Goal: Information Seeking & Learning: Learn about a topic

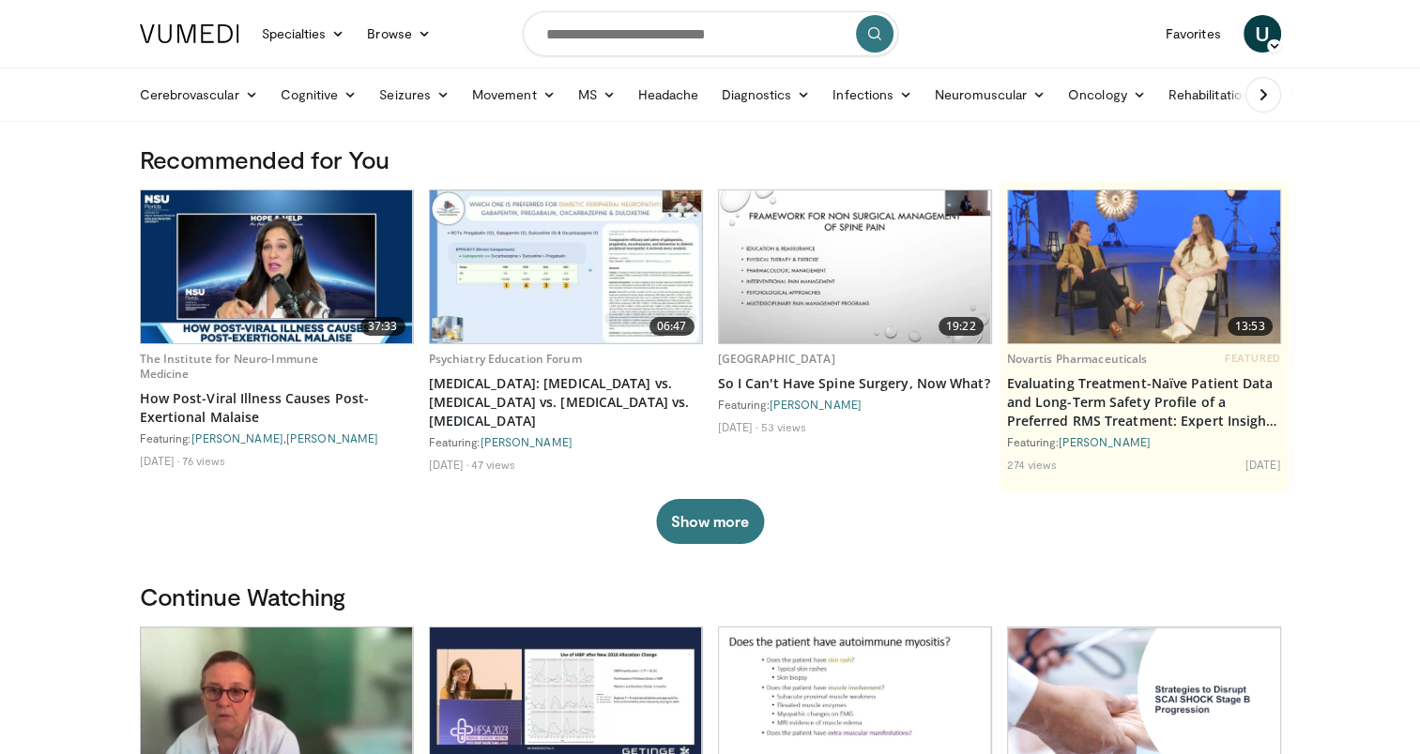
click at [0, 257] on html "Specialties Adult & Family Medicine Allergy, Asthma, Immunology Anesthesiology …" at bounding box center [710, 377] width 1420 height 754
click at [249, 95] on icon at bounding box center [251, 94] width 13 height 13
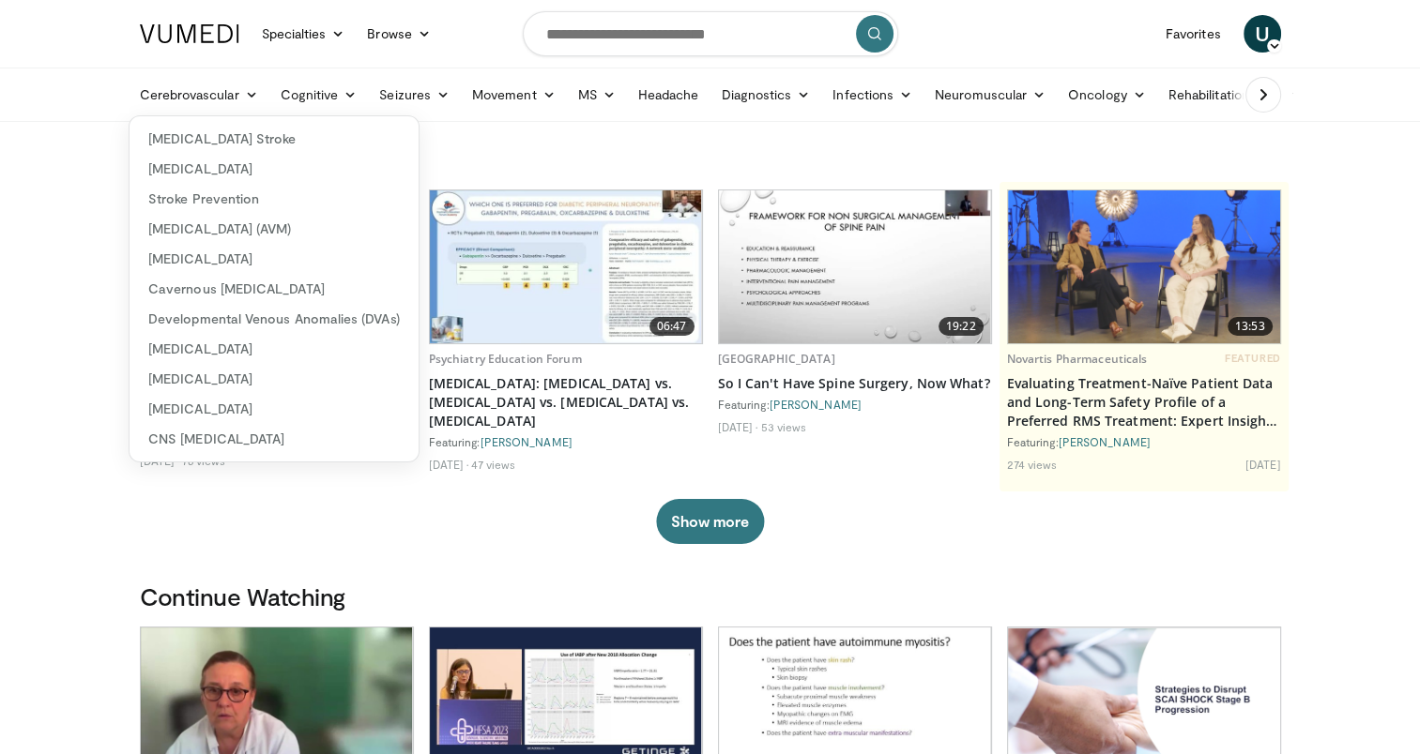
click at [0, 305] on html "Specialties Adult & Family Medicine Allergy, [MEDICAL_DATA], Immunology Anesthe…" at bounding box center [710, 377] width 1420 height 754
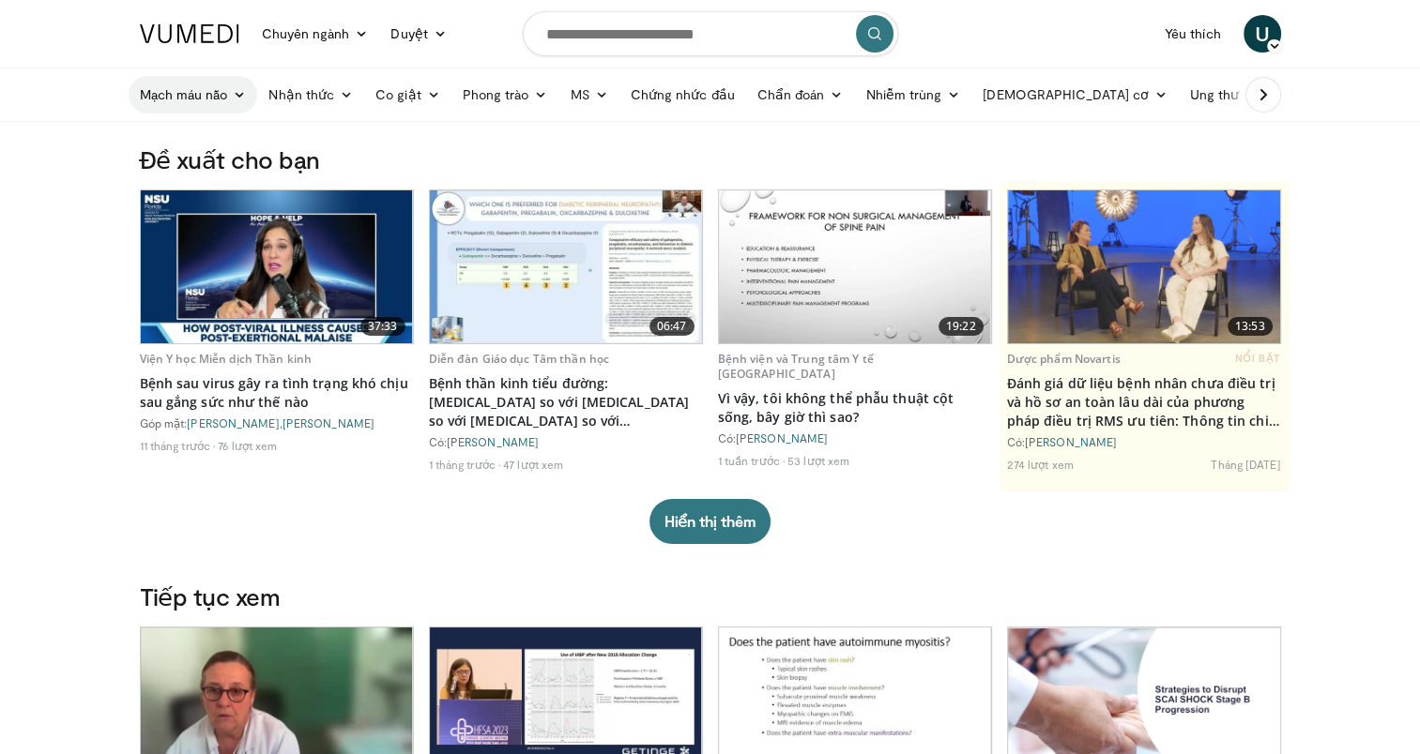
click at [197, 103] on font "Mạch máu não" at bounding box center [184, 94] width 88 height 19
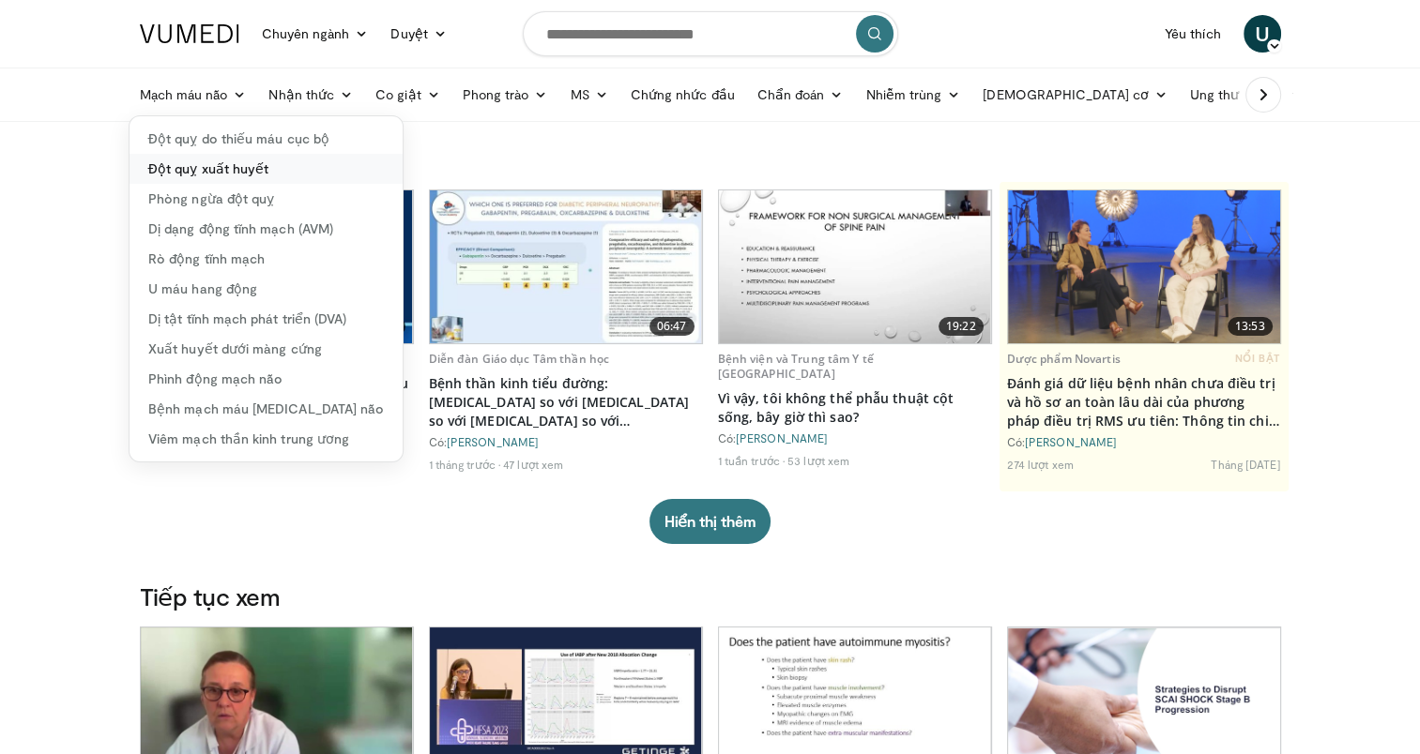
click at [220, 174] on link "Đột quỵ xuất huyết" at bounding box center [265, 169] width 273 height 30
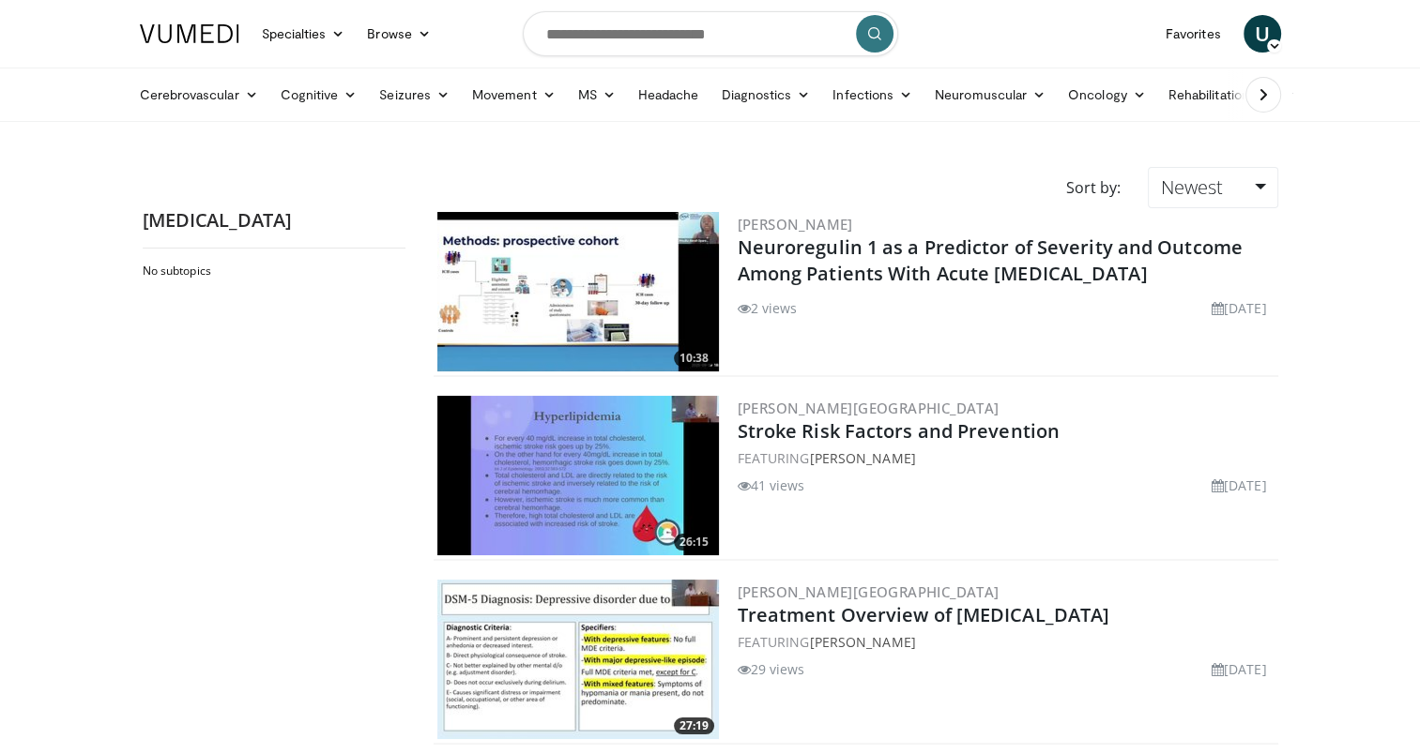
click at [564, 254] on img at bounding box center [577, 292] width 281 height 160
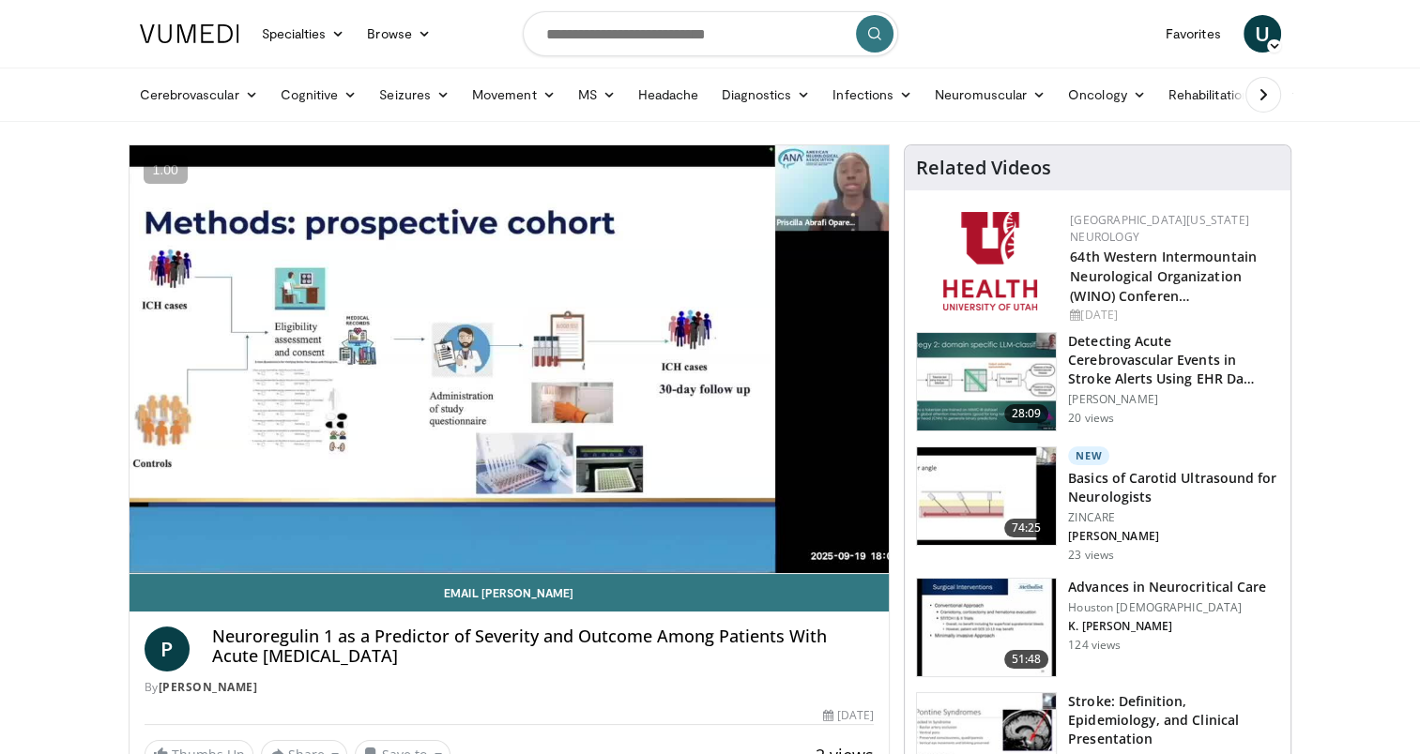
click at [1255, 98] on icon at bounding box center [1263, 94] width 19 height 19
click at [1377, 98] on link "Business" at bounding box center [1425, 95] width 96 height 38
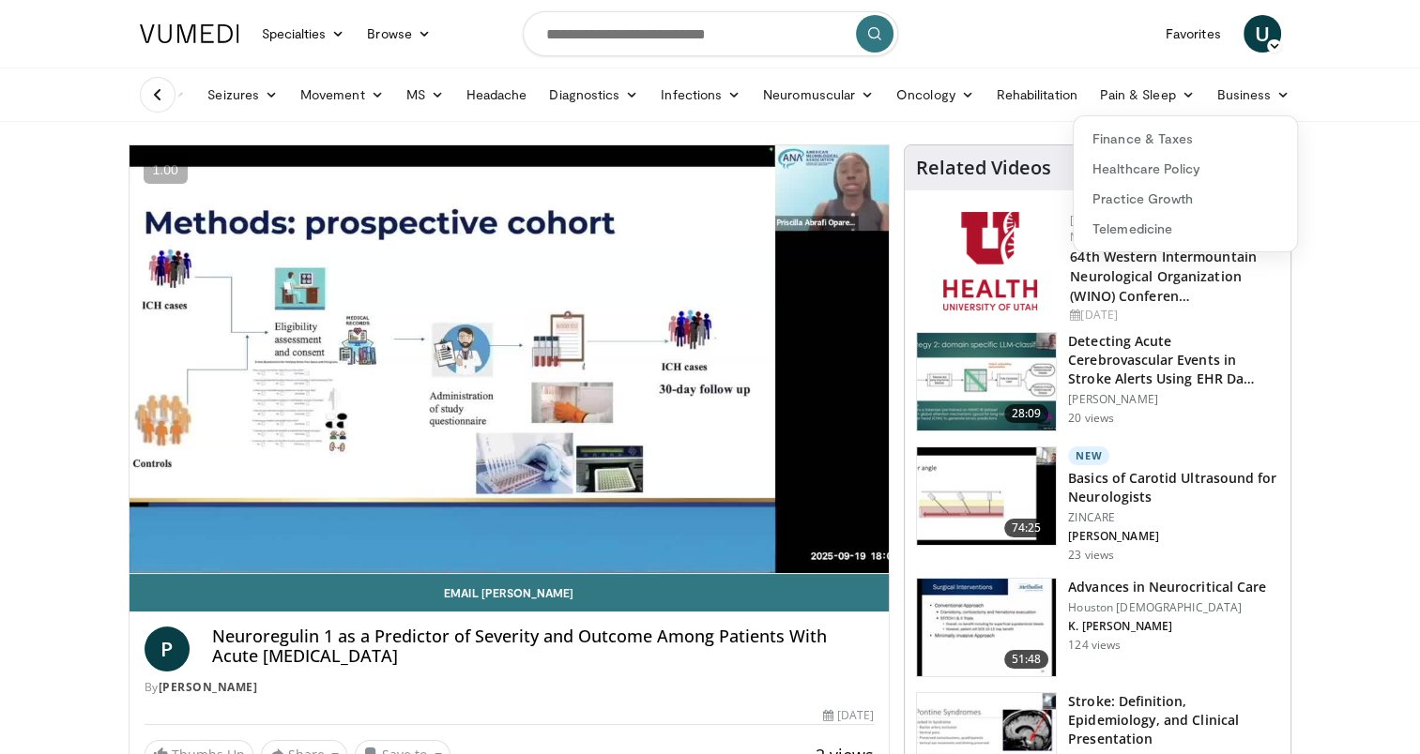
click at [1255, 98] on link "Business" at bounding box center [1254, 95] width 96 height 38
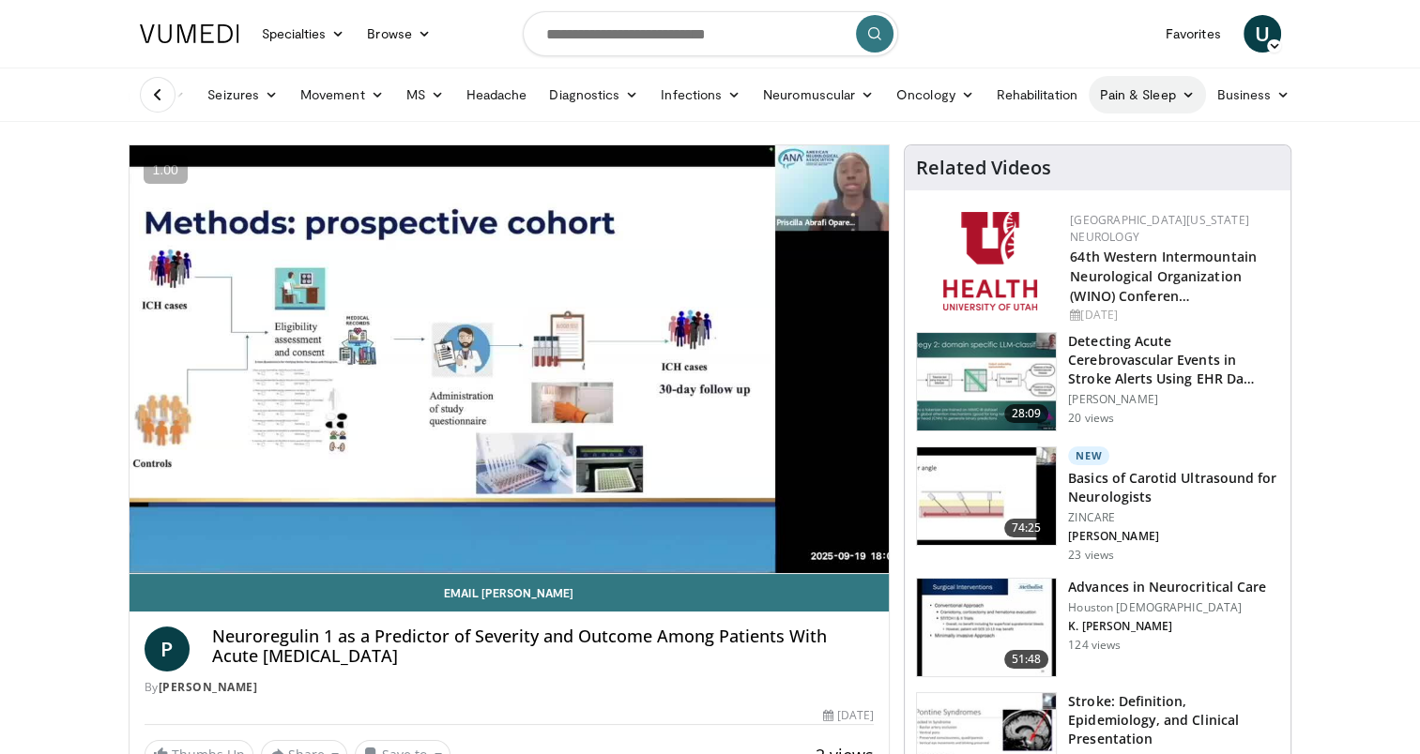
click at [1151, 97] on link "Pain & Sleep" at bounding box center [1146, 95] width 117 height 38
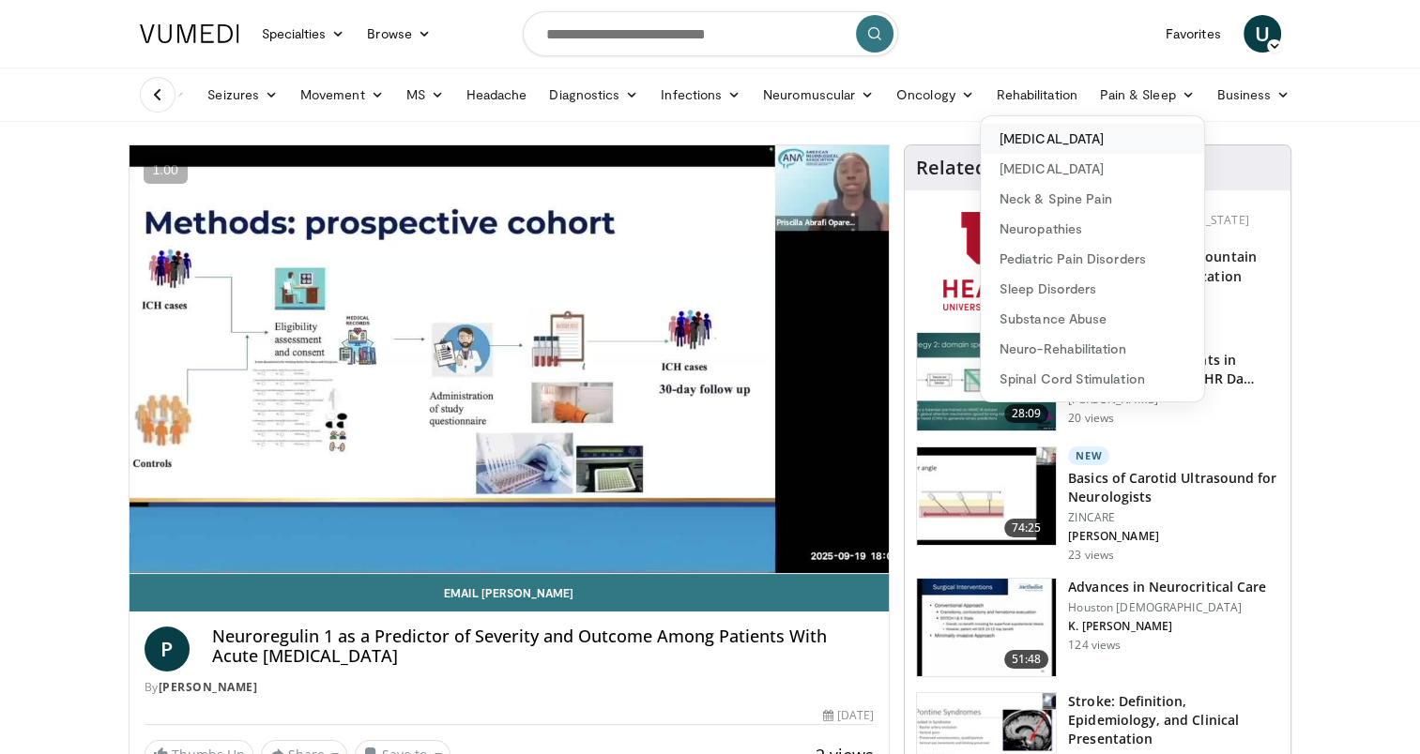
click at [1079, 145] on link "[MEDICAL_DATA]" at bounding box center [1092, 139] width 223 height 30
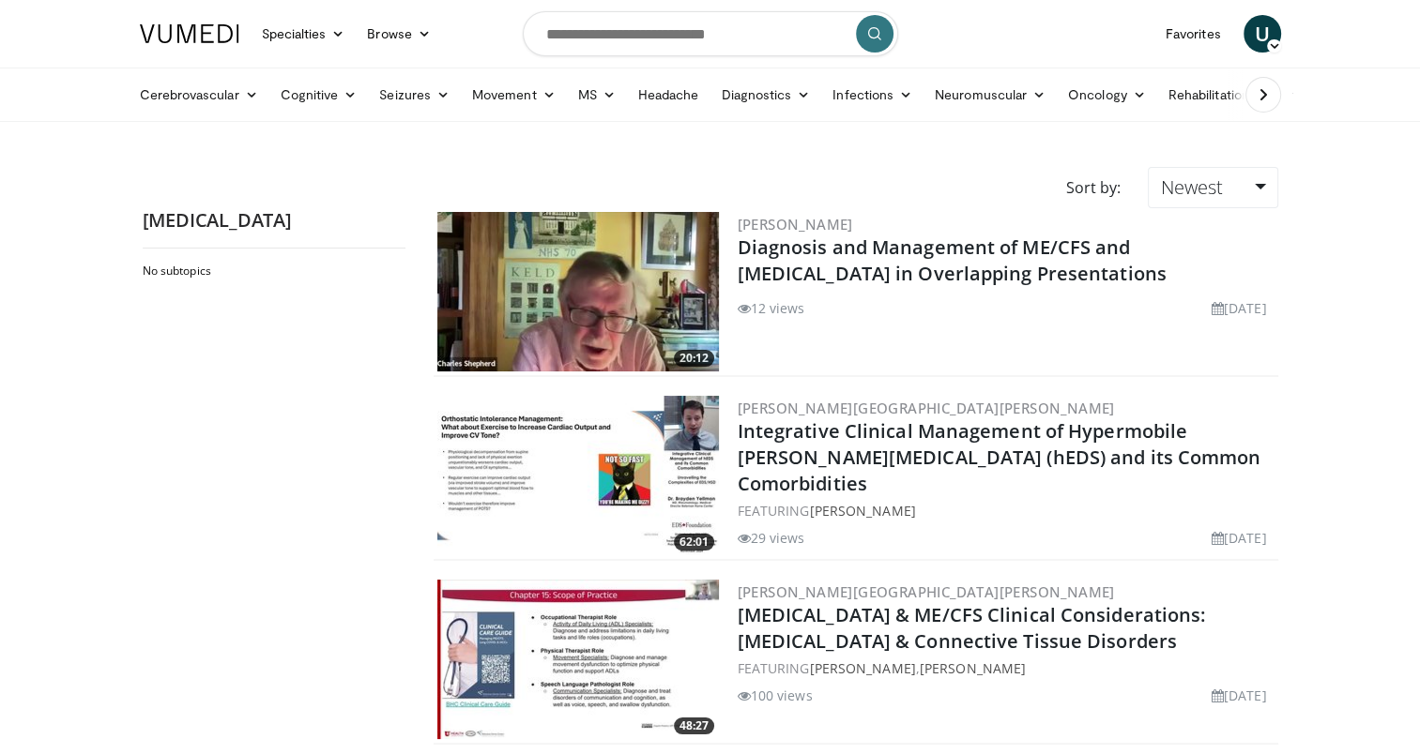
click at [0, 362] on html "Specialties Adult & Family Medicine Allergy, [MEDICAL_DATA], Immunology Anesthe…" at bounding box center [710, 377] width 1420 height 754
click at [762, 99] on link "Diagnostics" at bounding box center [765, 95] width 112 height 38
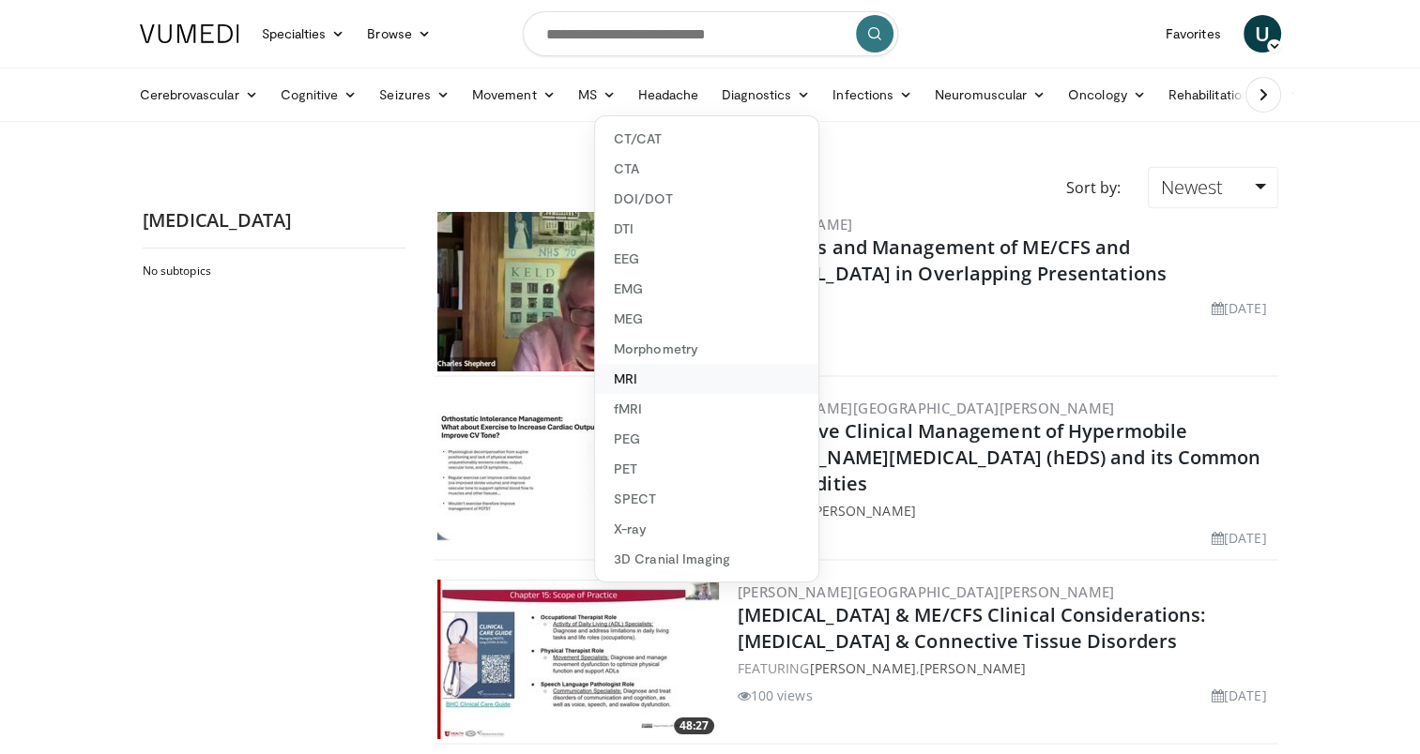
click at [646, 373] on link "MRI" at bounding box center [706, 379] width 223 height 30
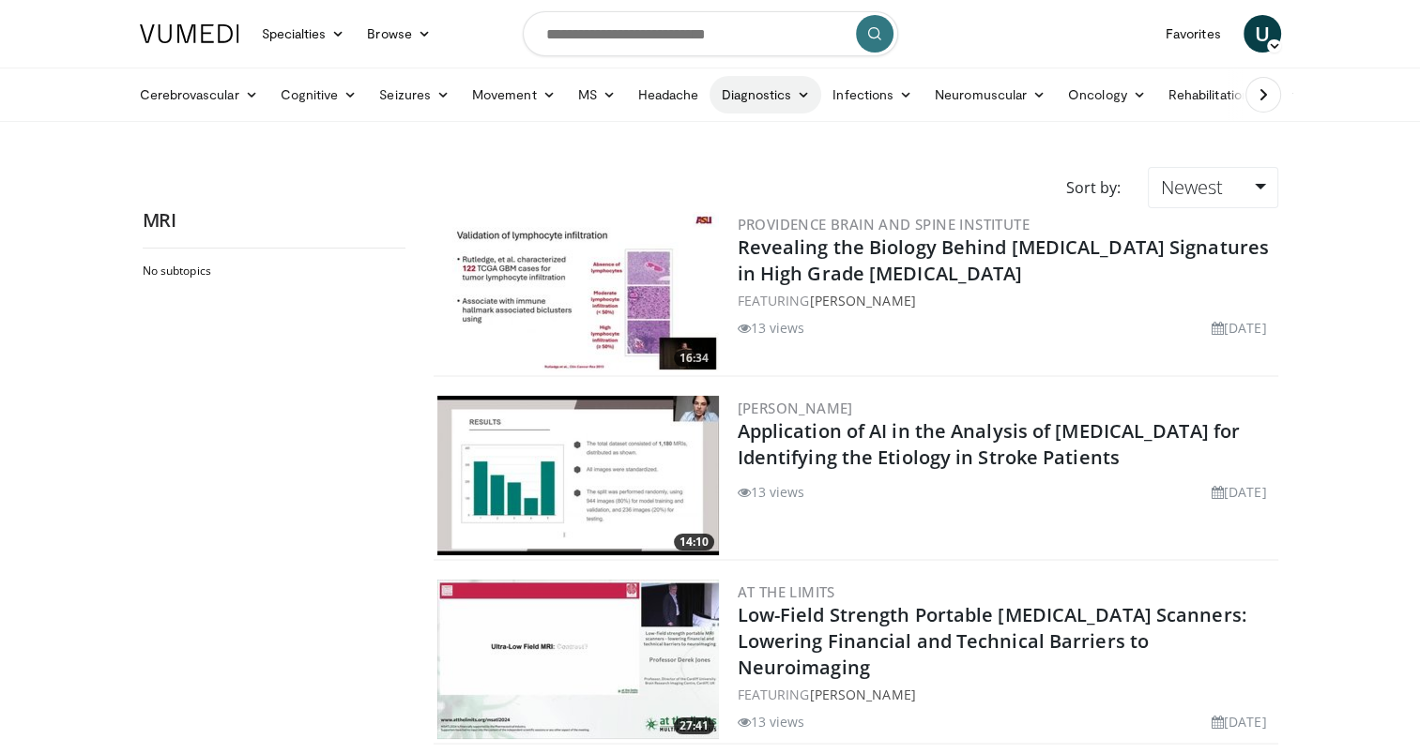
click at [769, 94] on link "Diagnostics" at bounding box center [765, 95] width 112 height 38
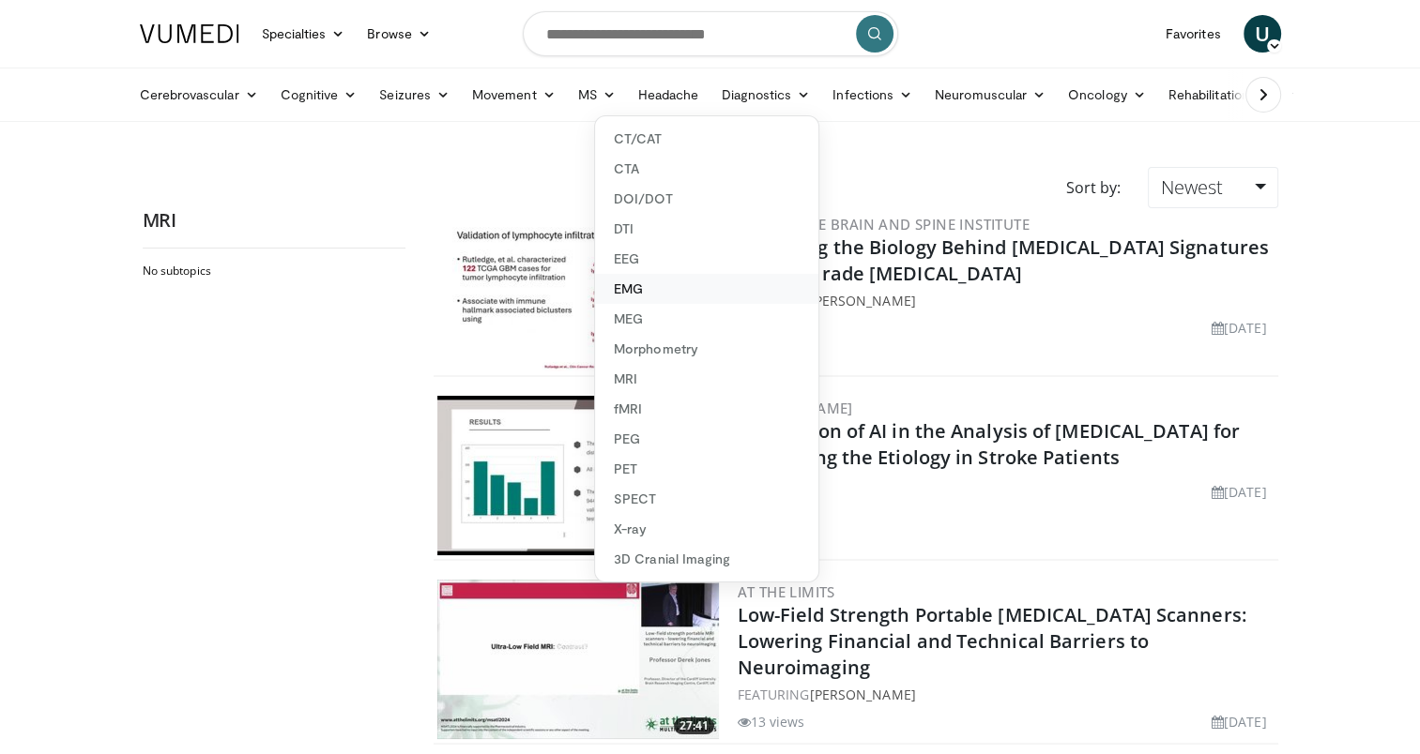
click at [639, 293] on link "EMG" at bounding box center [706, 289] width 223 height 30
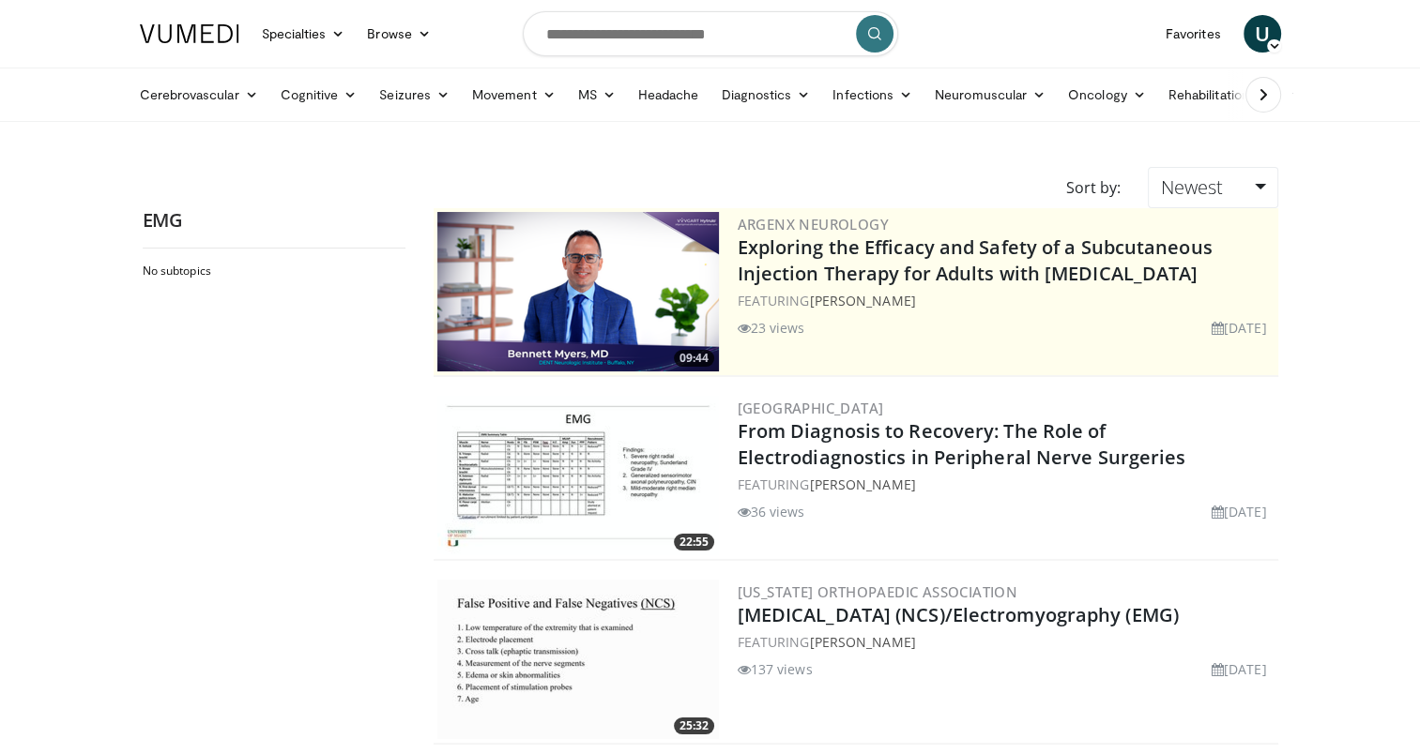
click at [0, 411] on html "Specialties Adult & Family Medicine Allergy, [MEDICAL_DATA], Immunology Anesthe…" at bounding box center [710, 377] width 1420 height 754
click at [418, 101] on link "Seizures" at bounding box center [414, 95] width 93 height 38
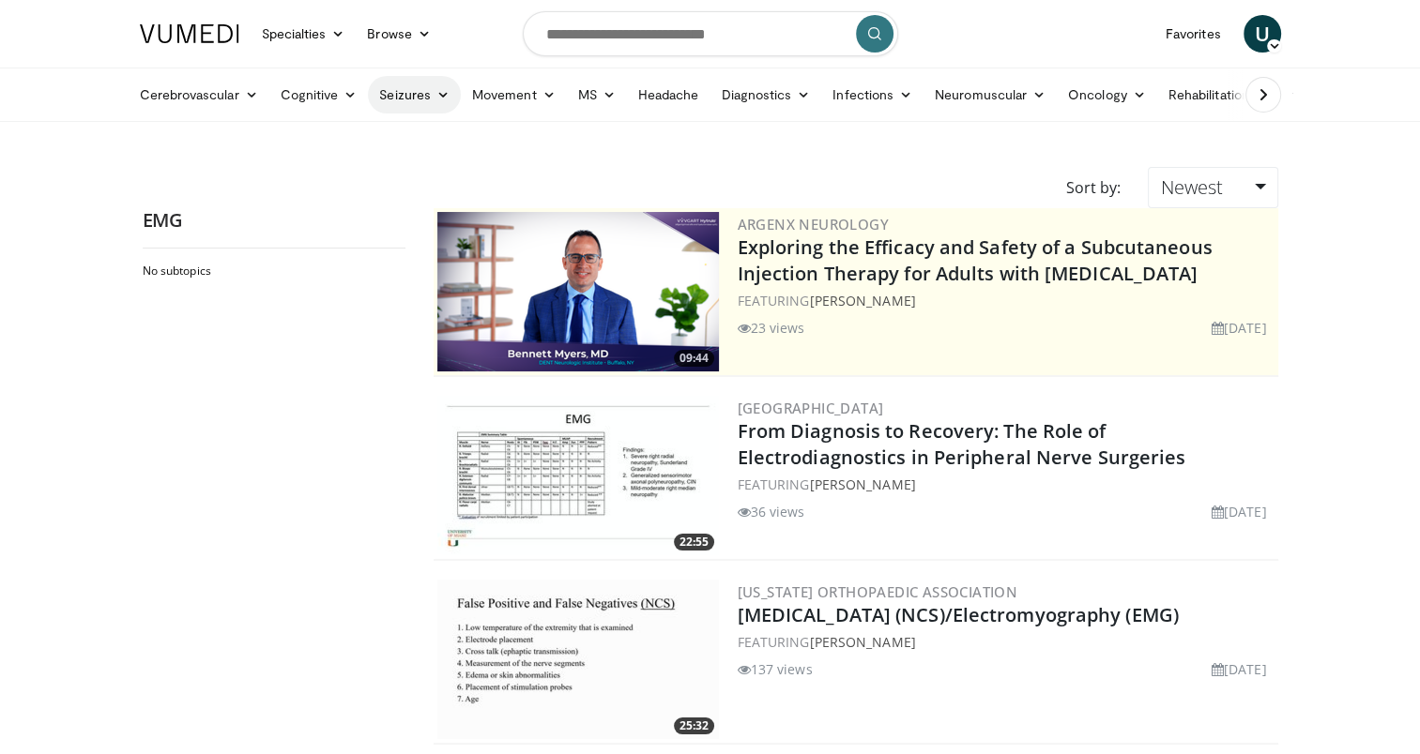
click at [426, 99] on link "Seizures" at bounding box center [414, 95] width 93 height 38
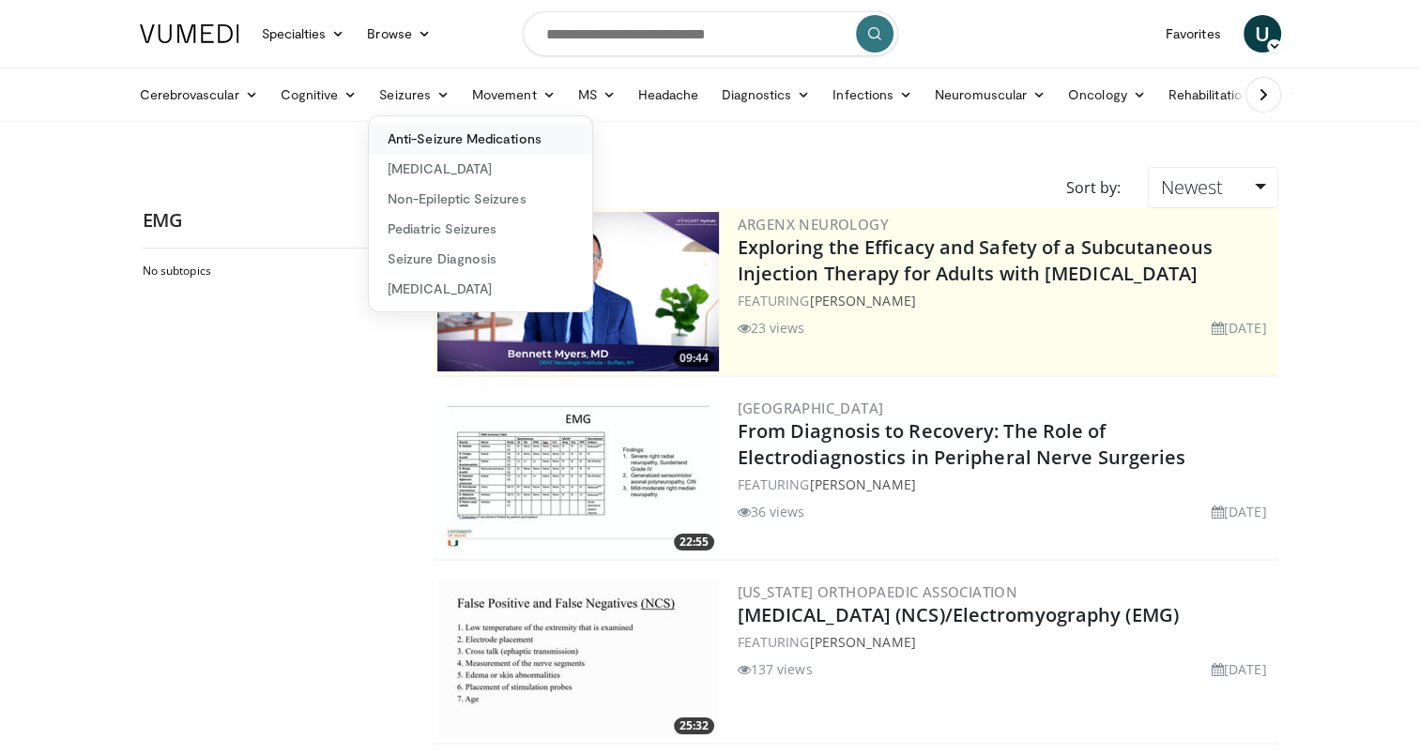
click at [450, 141] on link "Anti-Seizure Medications" at bounding box center [480, 139] width 223 height 30
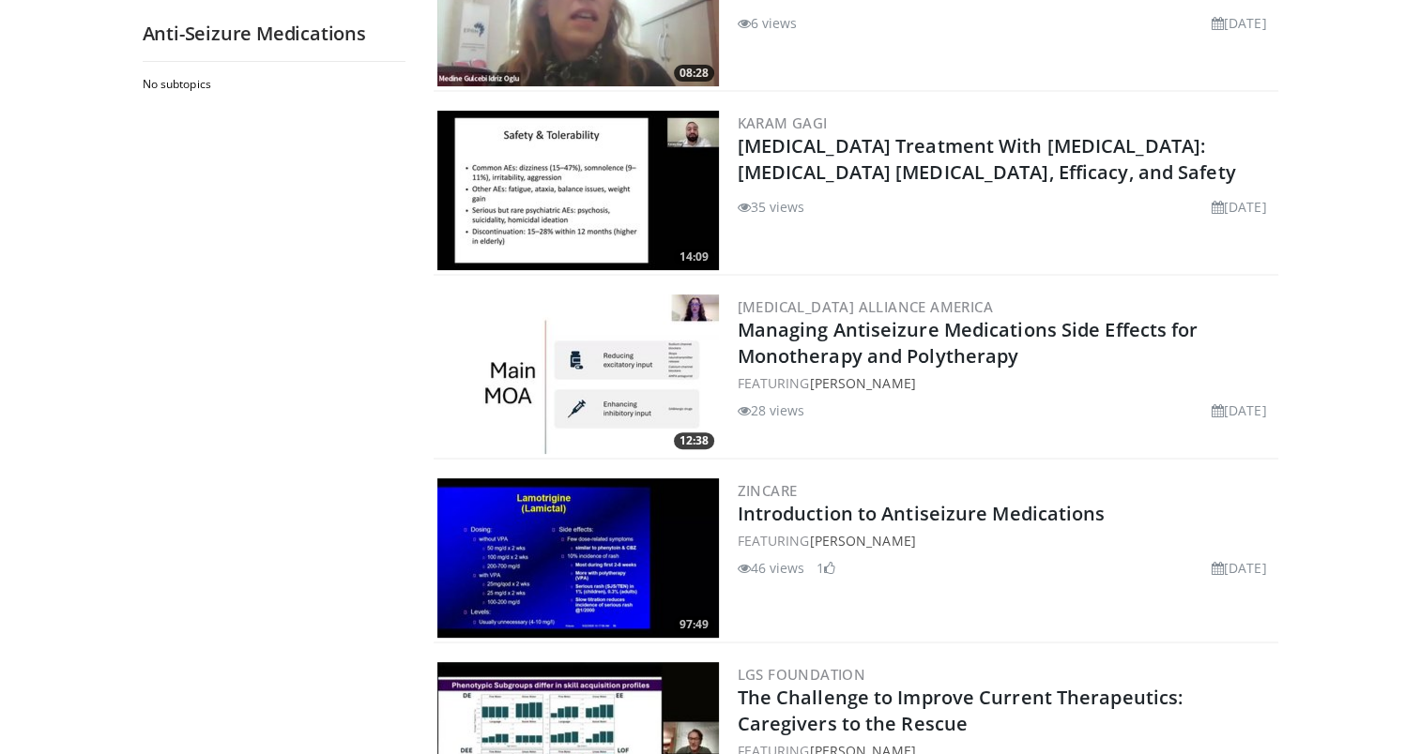
scroll to position [563, 0]
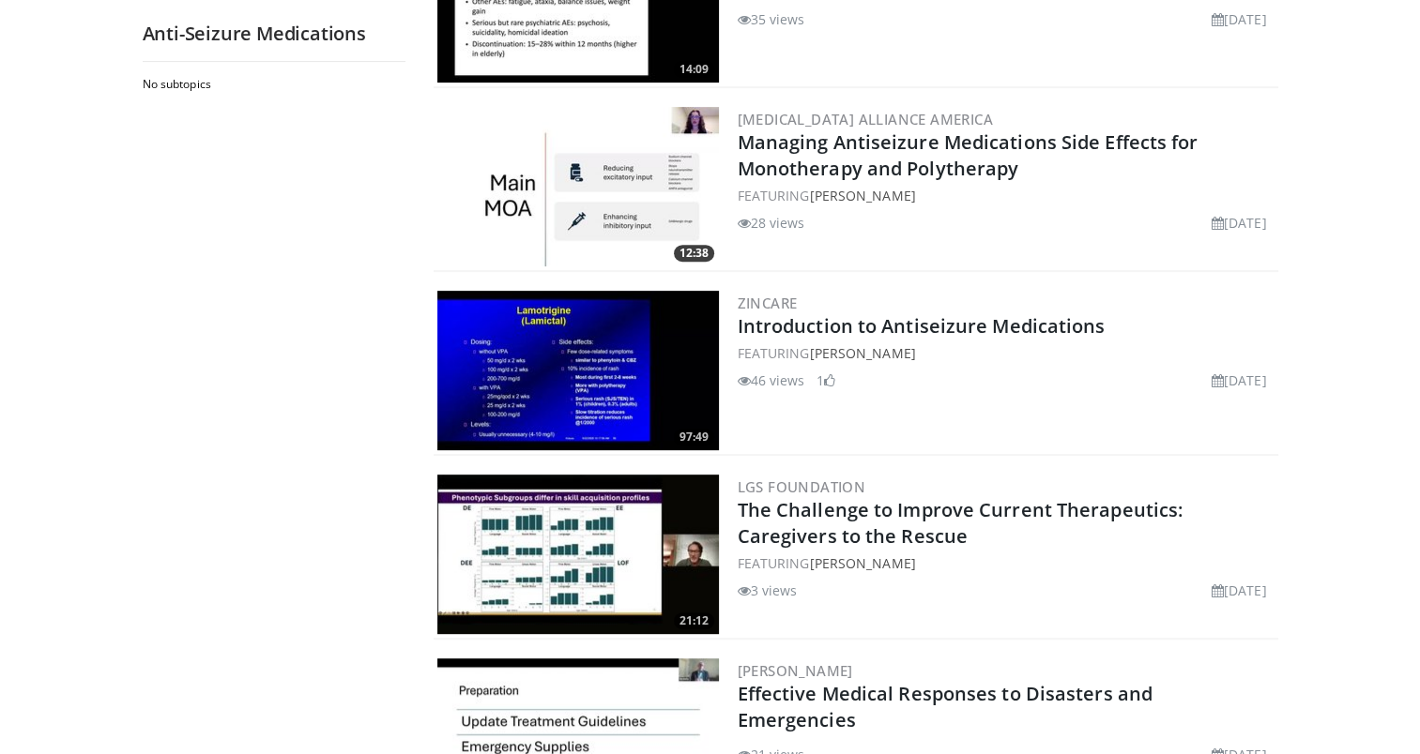
scroll to position [0, 0]
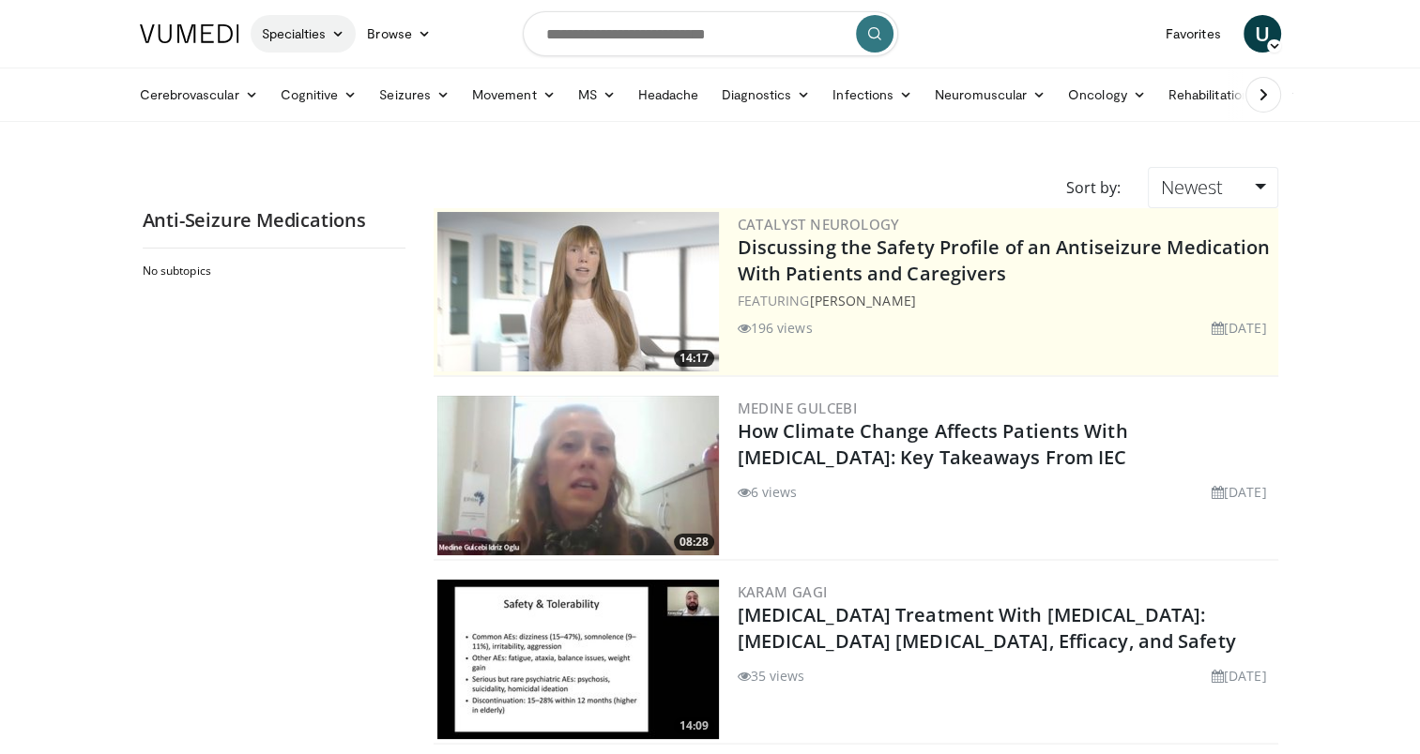
click at [332, 24] on link "Specialties" at bounding box center [304, 34] width 106 height 38
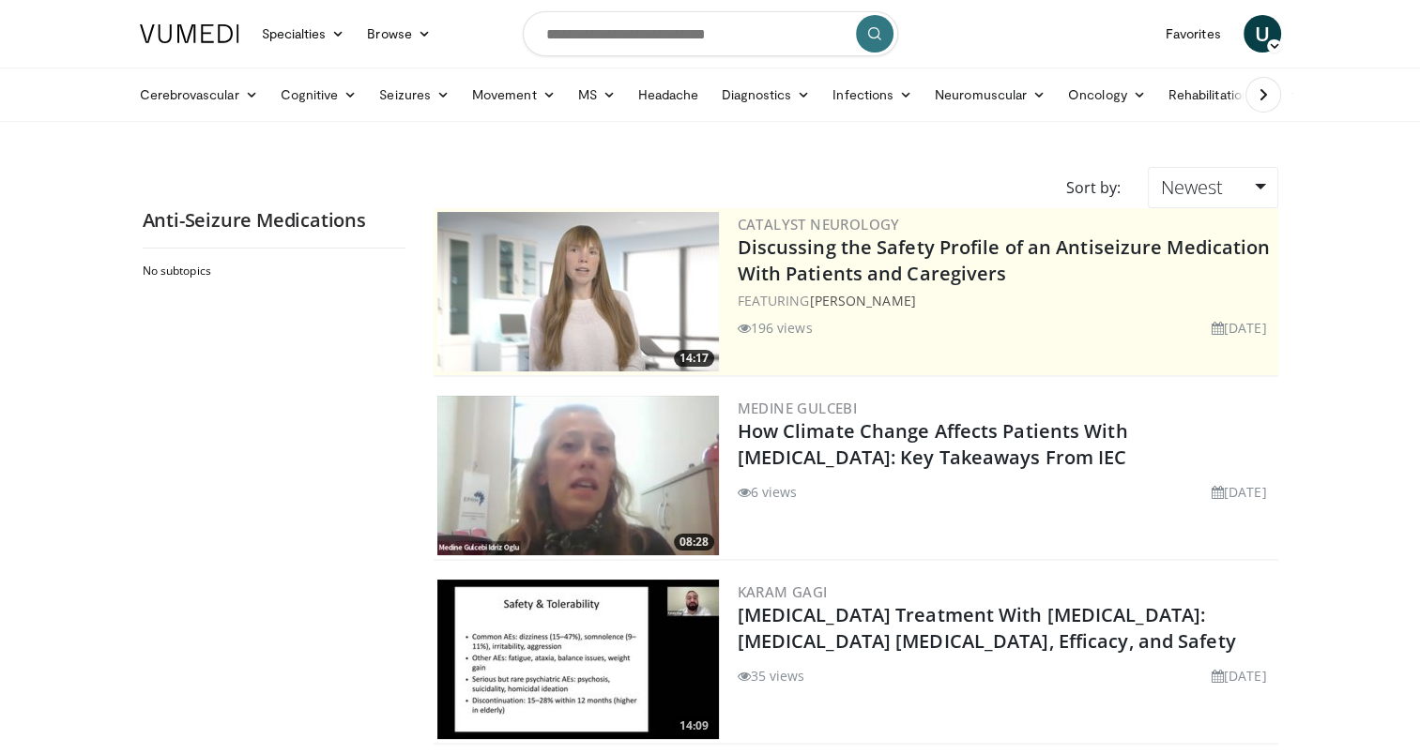
click at [1260, 90] on icon at bounding box center [1263, 94] width 19 height 19
click at [1159, 97] on link "Pain & Sleep" at bounding box center [1146, 95] width 117 height 38
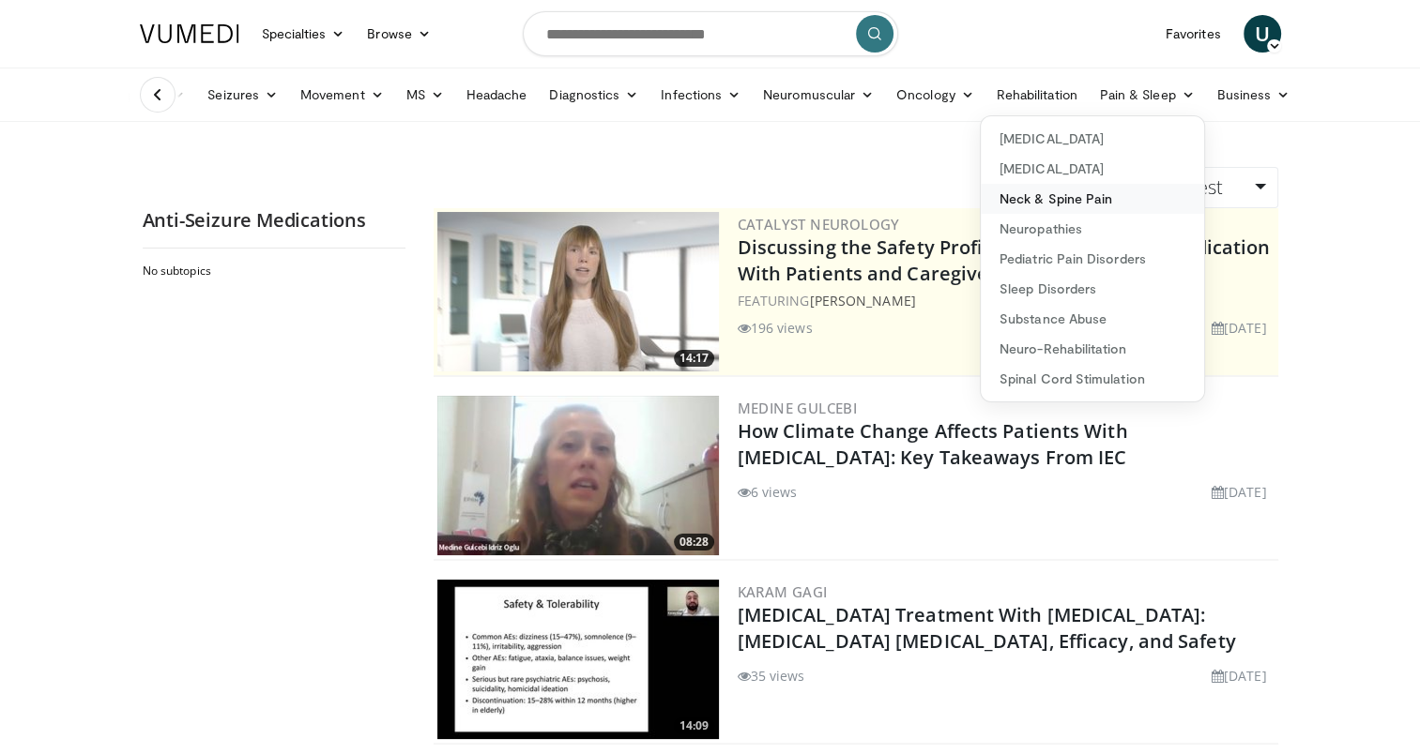
click at [1071, 199] on link "Neck & Spine Pain" at bounding box center [1092, 199] width 223 height 30
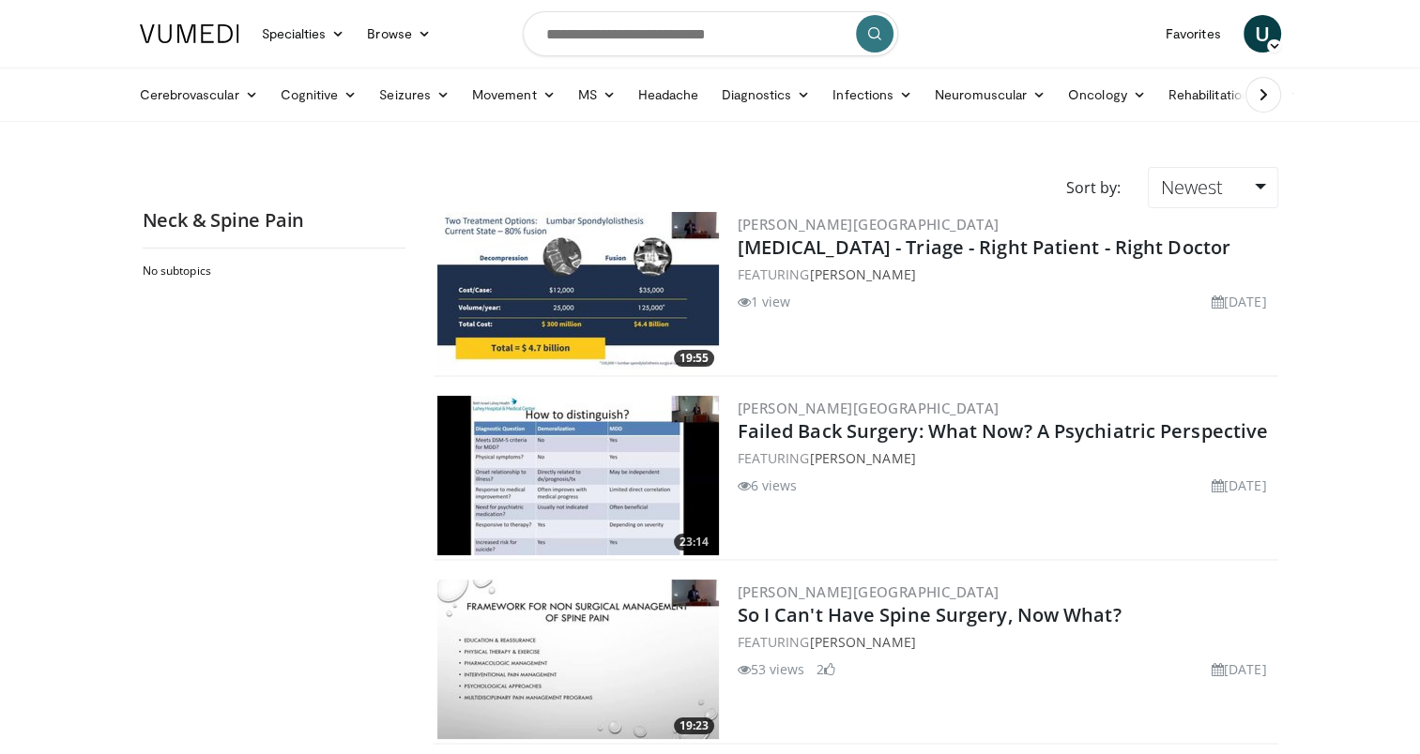
click at [0, 321] on html "Specialties Adult & Family Medicine Allergy, Asthma, Immunology Anesthesiology …" at bounding box center [710, 377] width 1420 height 754
click at [589, 26] on input "Search topics, interventions" at bounding box center [710, 33] width 375 height 45
type input "*******"
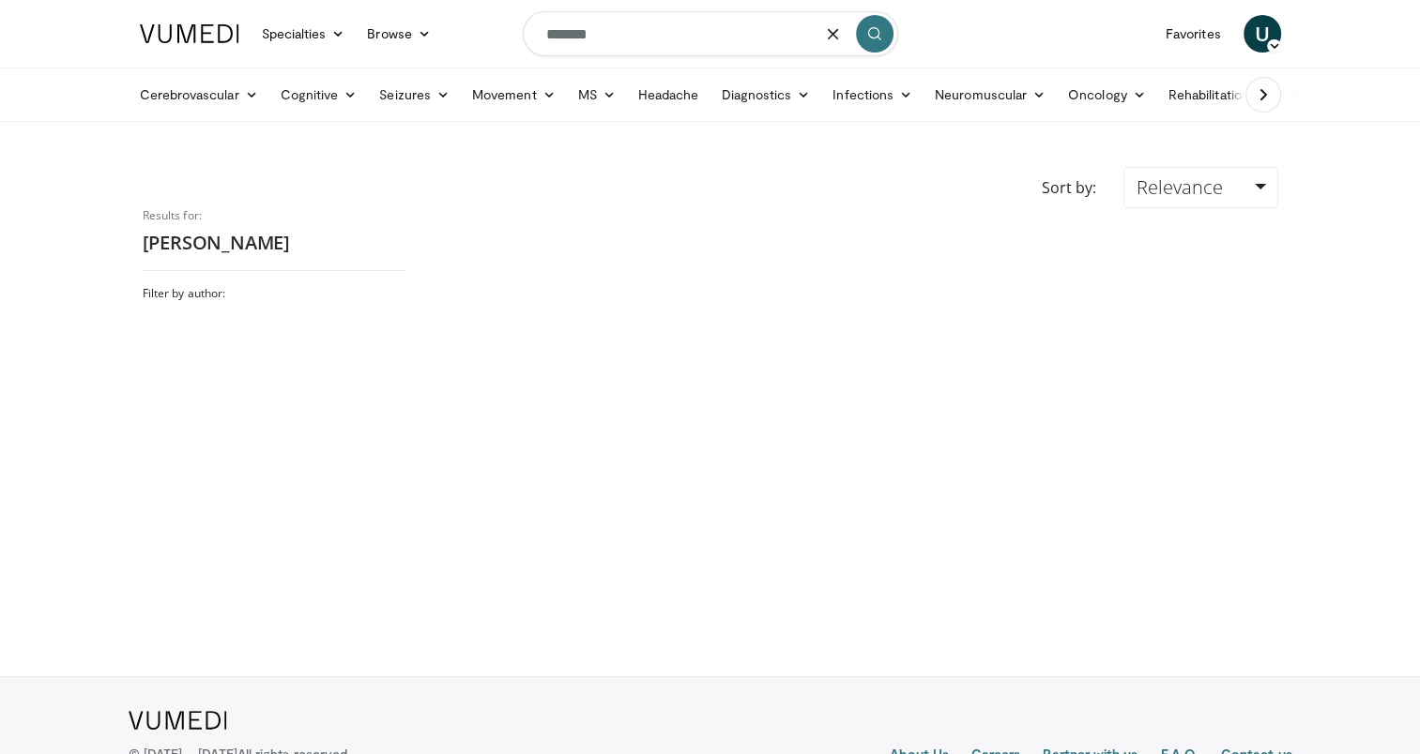
drag, startPoint x: 629, startPoint y: 25, endPoint x: 494, endPoint y: 32, distance: 134.3
click at [494, 32] on nav "Specialties Adult & Family Medicine Allergy, Asthma, Immunology Anesthesiology …" at bounding box center [710, 34] width 1163 height 68
type input "*****"
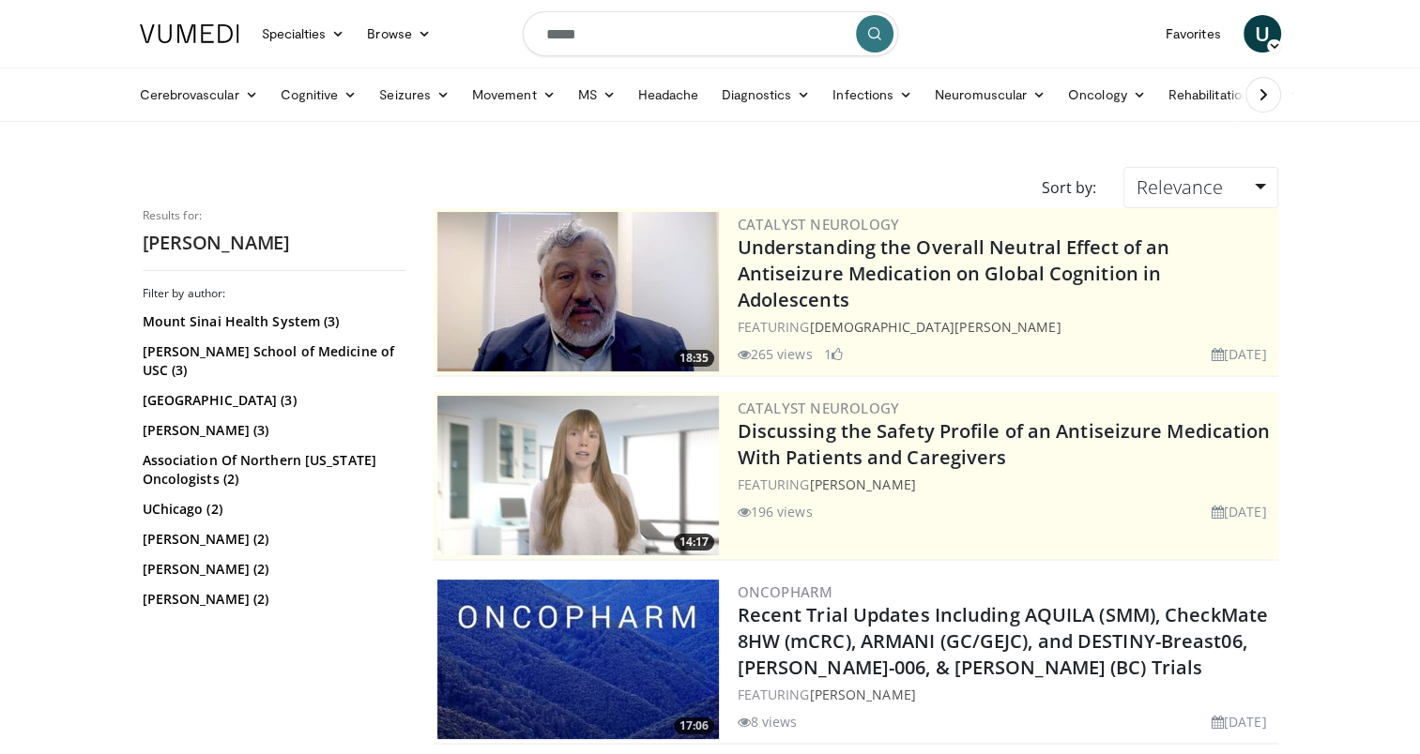
click at [0, 364] on html "Specialties Adult & Family Medicine Allergy, Asthma, Immunology Anesthesiology …" at bounding box center [710, 377] width 1420 height 754
click at [653, 39] on input "*****" at bounding box center [710, 33] width 375 height 45
type input "**********"
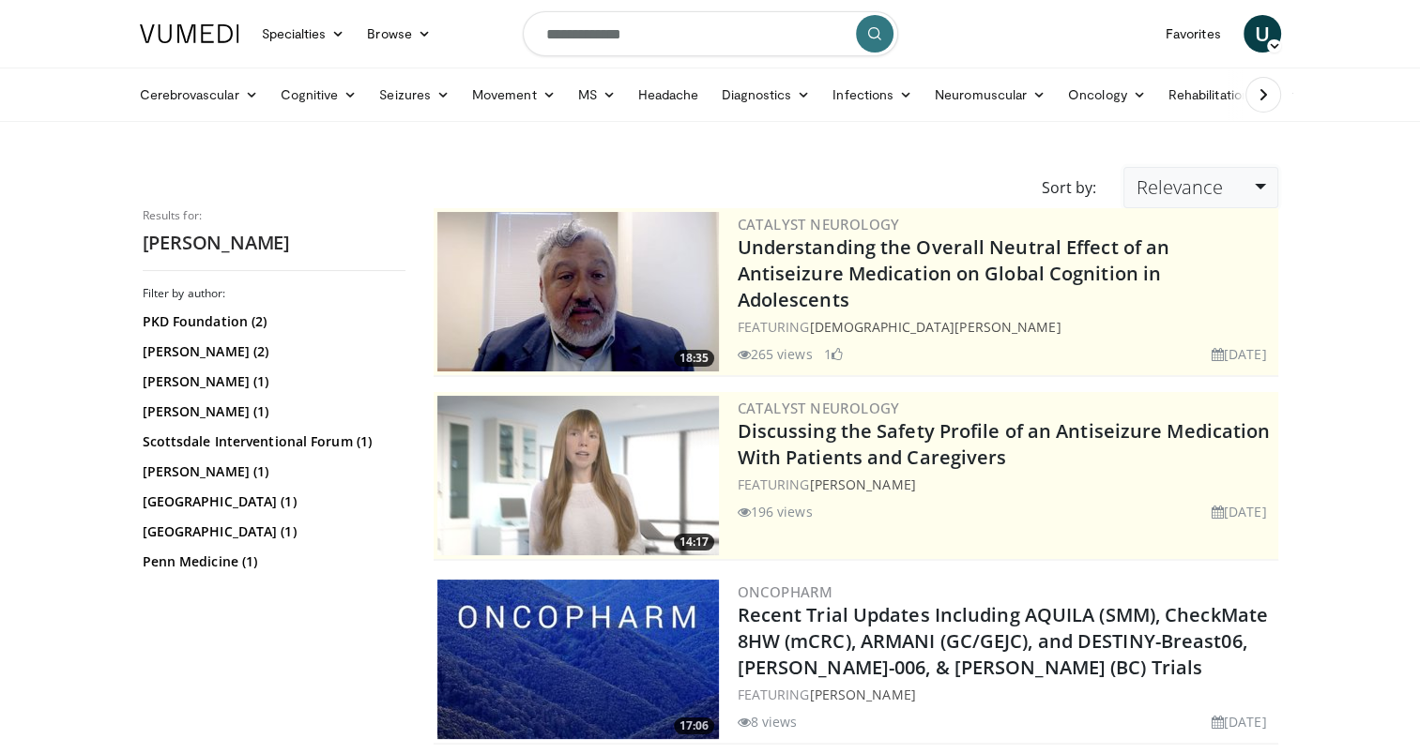
click at [1187, 189] on span "Relevance" at bounding box center [1178, 187] width 86 height 25
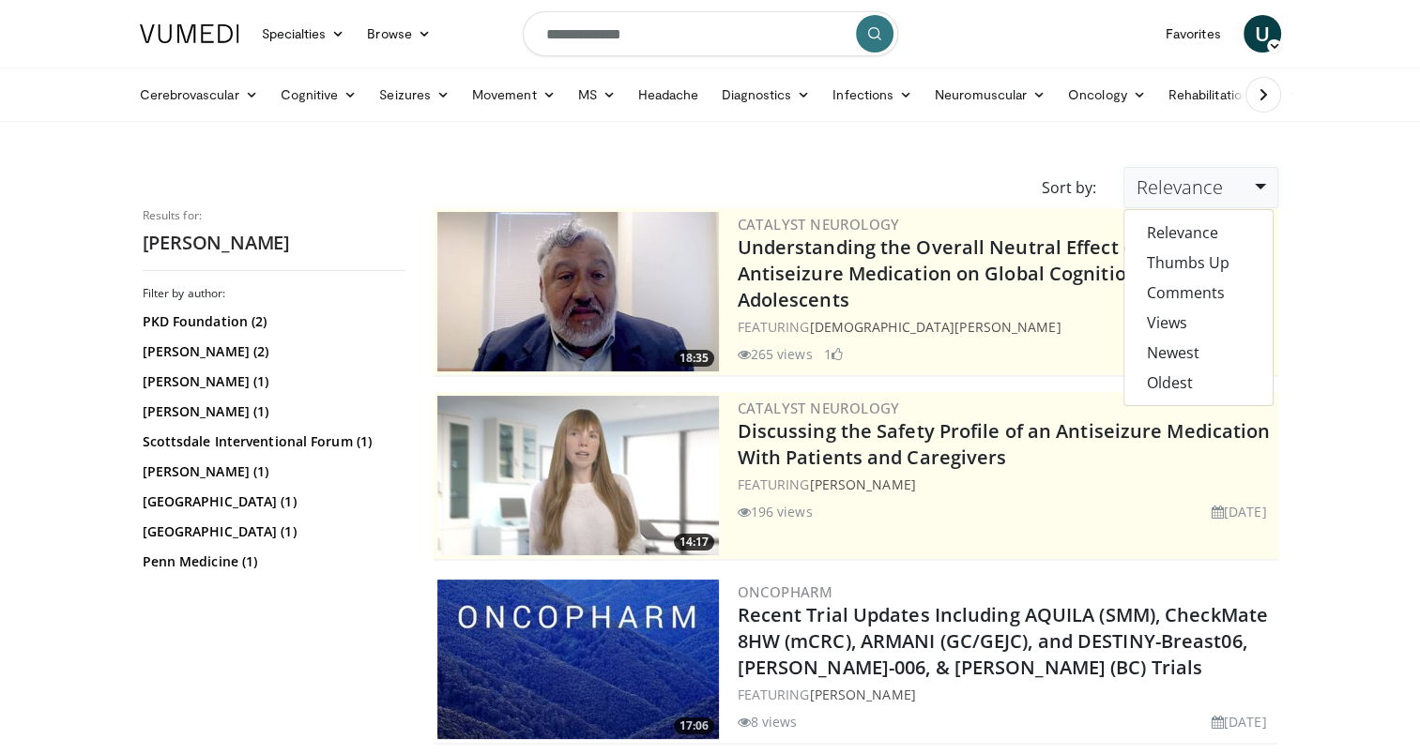
click at [0, 466] on html "Specialties Adult & Family Medicine Allergy, [MEDICAL_DATA], Immunology Anesthe…" at bounding box center [710, 377] width 1420 height 754
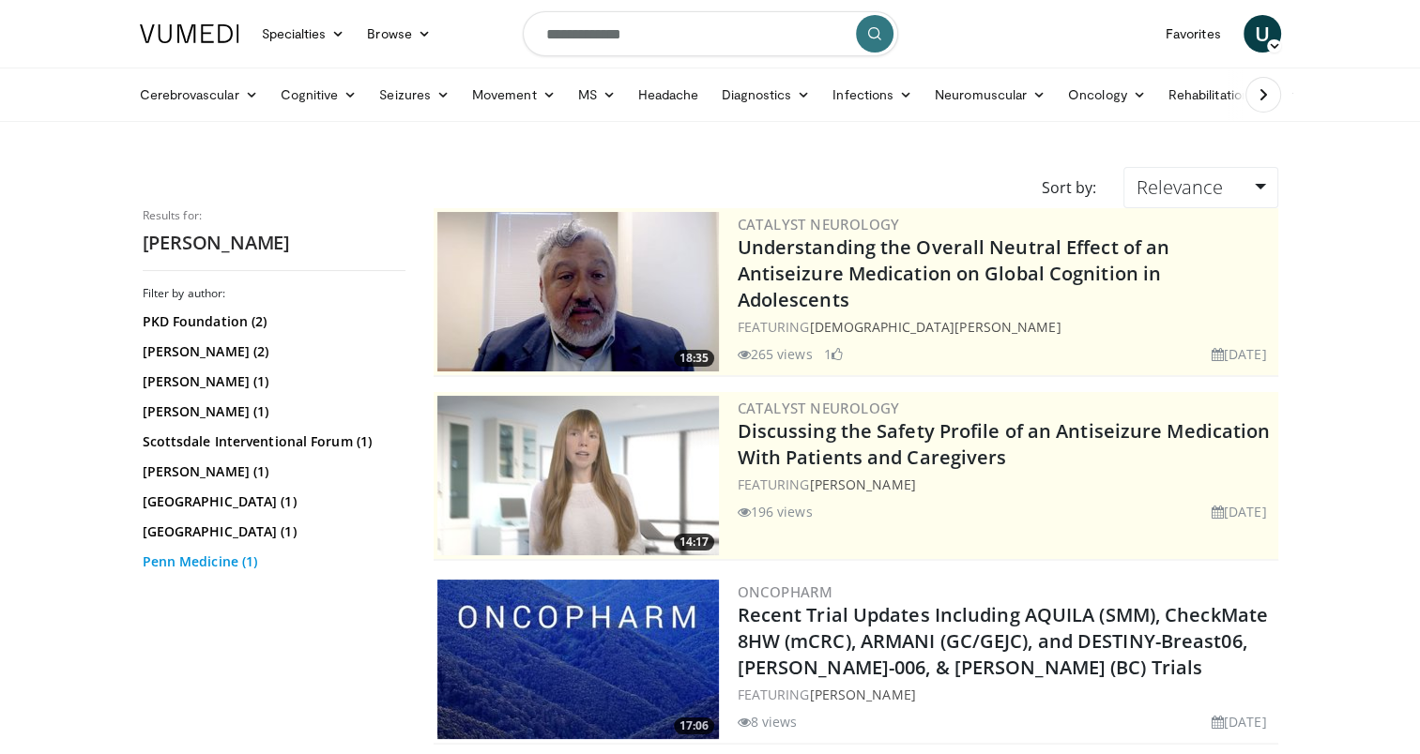
click at [170, 571] on link "Penn Medicine (1)" at bounding box center [272, 562] width 258 height 19
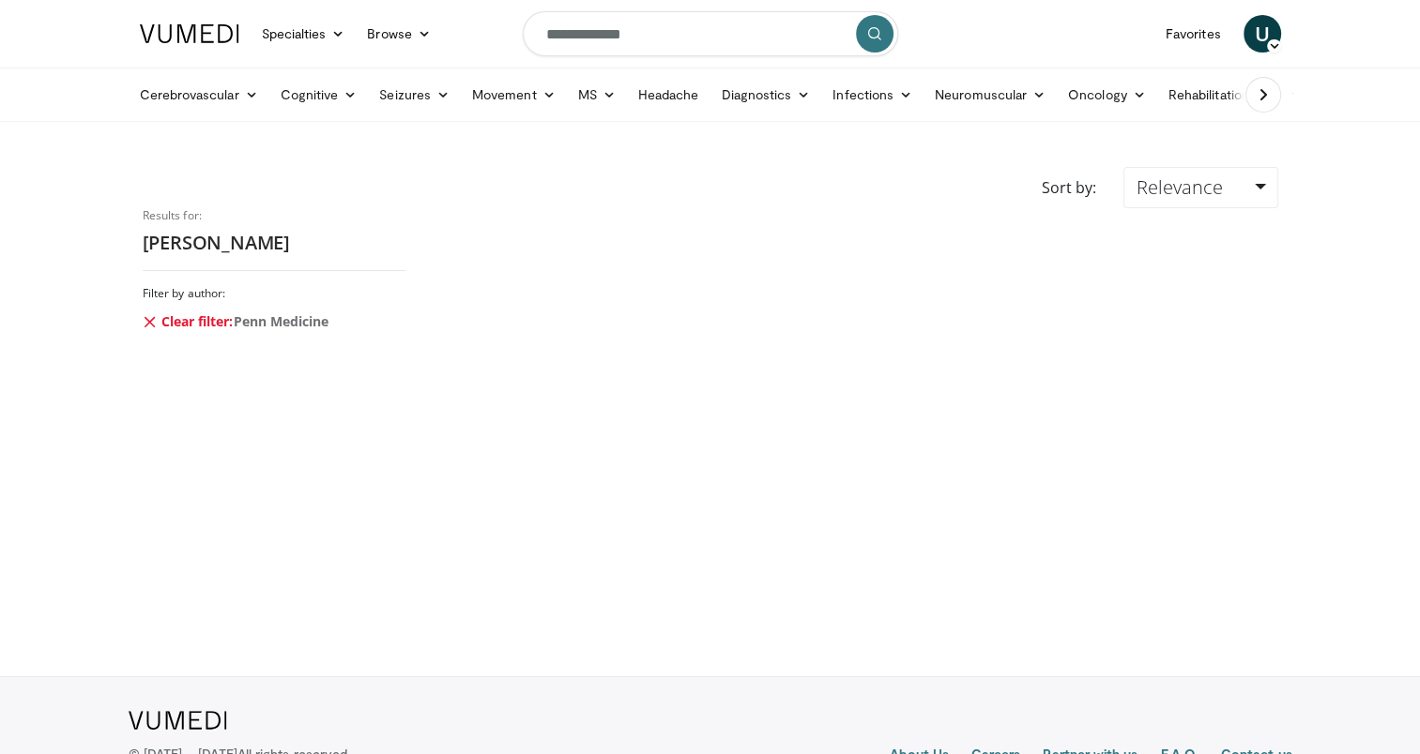
click at [895, 21] on form "**********" at bounding box center [710, 34] width 375 height 68
click at [886, 24] on button "submit" at bounding box center [875, 34] width 38 height 38
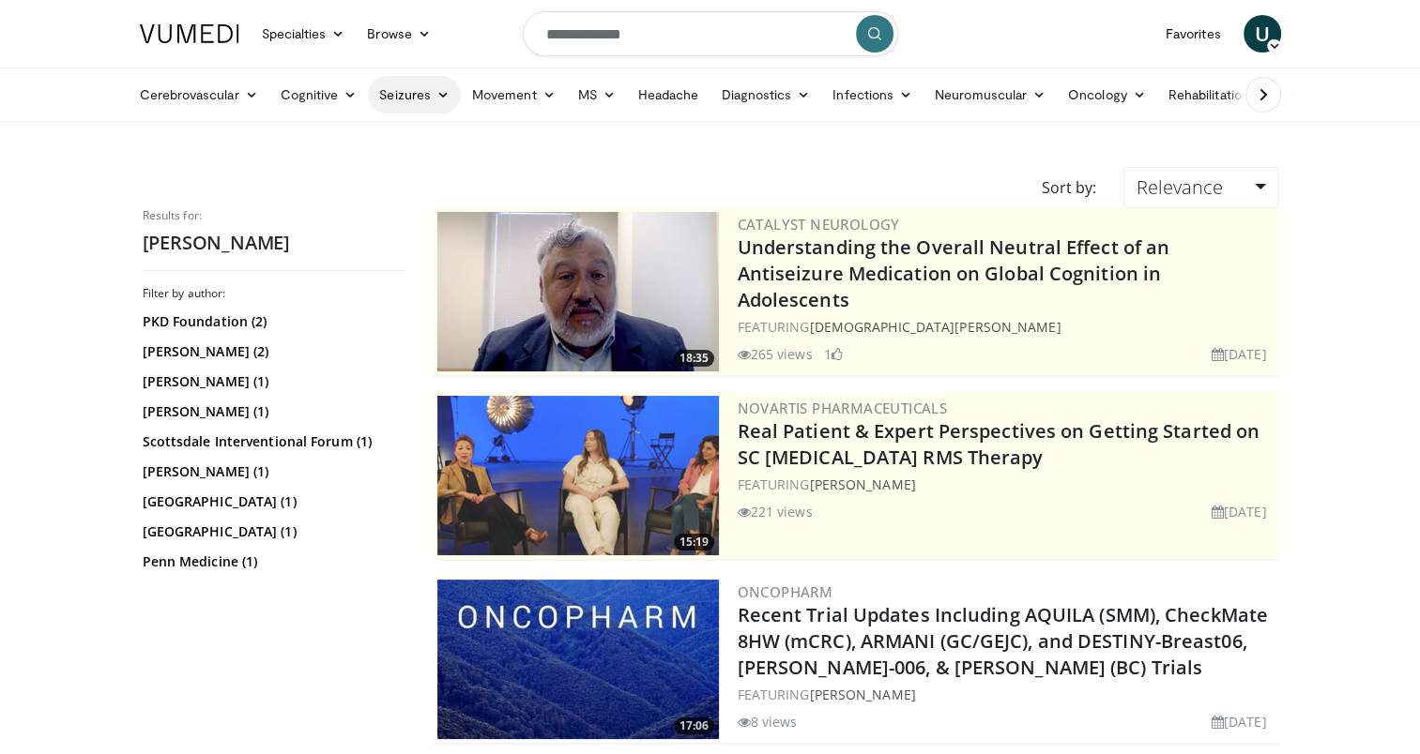
click at [394, 90] on link "Seizures" at bounding box center [414, 95] width 93 height 38
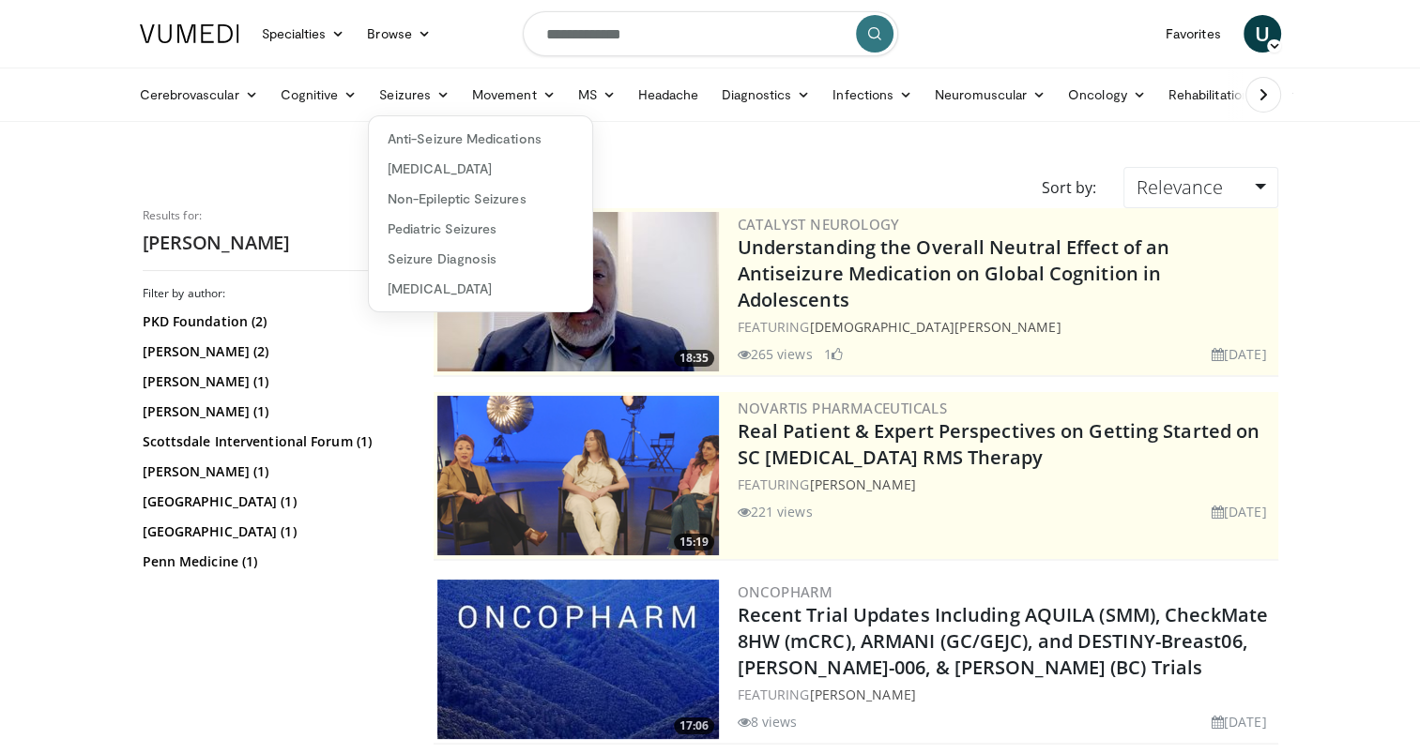
click at [1268, 94] on icon at bounding box center [1263, 94] width 19 height 19
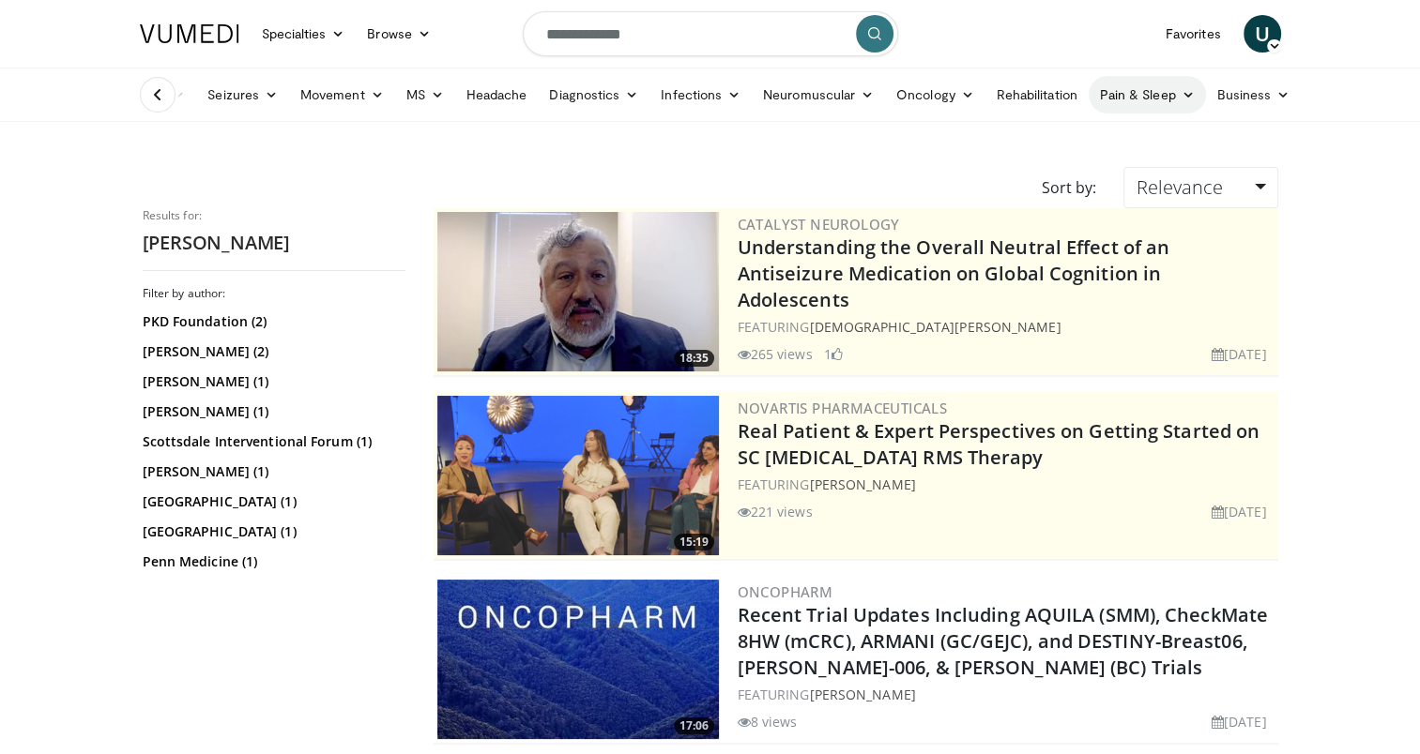
click at [1160, 97] on link "Pain & Sleep" at bounding box center [1146, 95] width 117 height 38
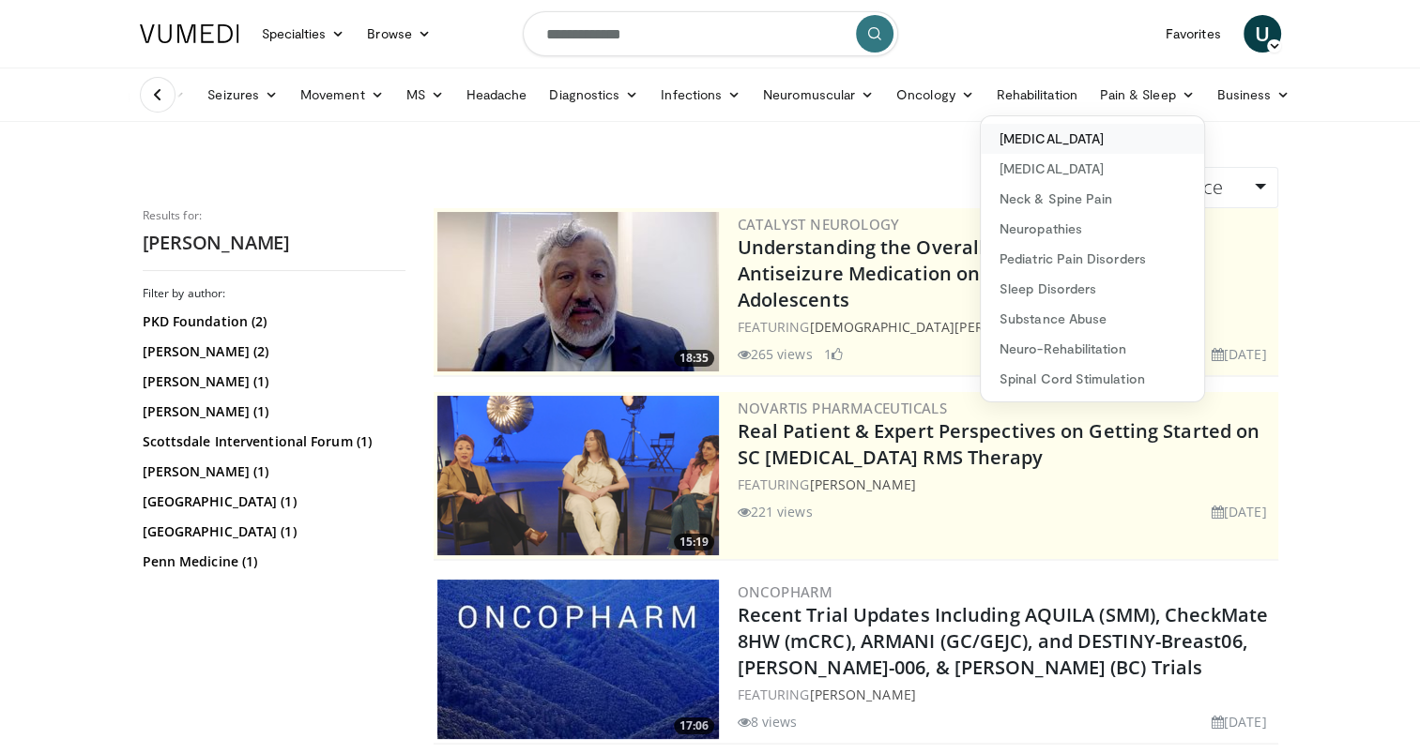
click at [1108, 131] on link "[MEDICAL_DATA]" at bounding box center [1092, 139] width 223 height 30
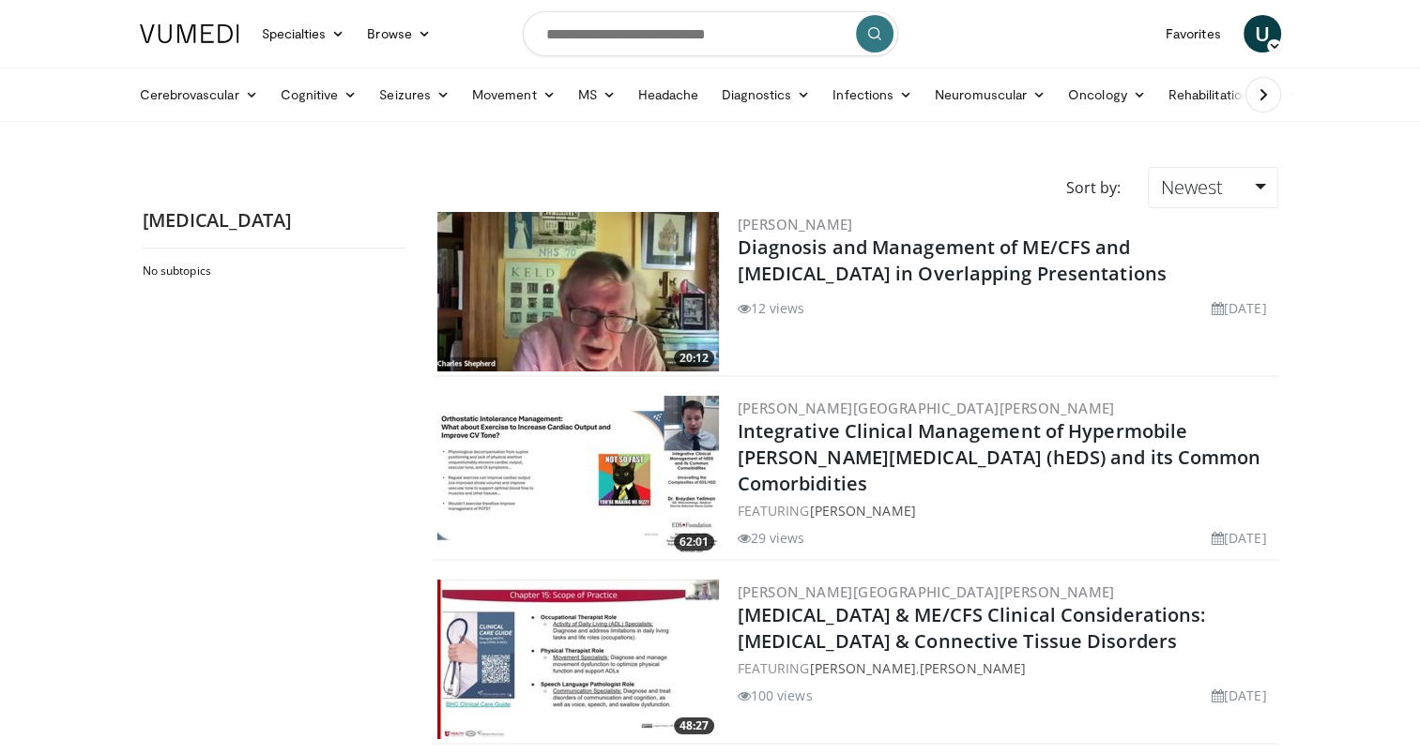
click at [0, 401] on html "Specialties Adult & Family Medicine Allergy, [MEDICAL_DATA], Immunology Anesthe…" at bounding box center [710, 377] width 1420 height 754
click at [895, 287] on div "Charles Shepherd Diagnosis and Management of ME/CFS and Long COVID in Overlappi…" at bounding box center [1005, 292] width 537 height 160
click at [1287, 93] on div at bounding box center [1259, 94] width 65 height 53
click at [1272, 99] on button at bounding box center [1263, 95] width 36 height 36
click at [1272, 99] on ul "Cerebrovascular Ischemic Stroke Hemorrhagic Stroke Stroke Prevention Arterioven…" at bounding box center [801, 94] width 1345 height 53
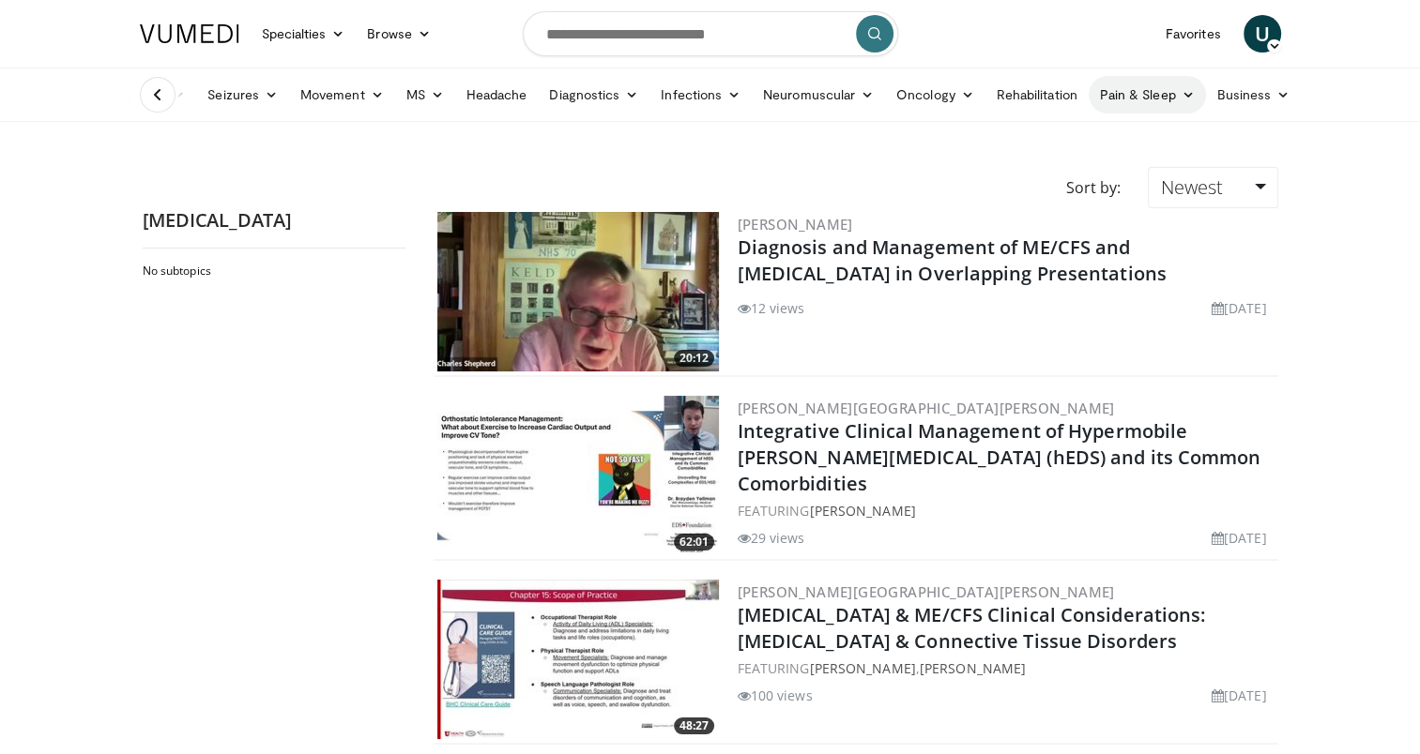
click at [1123, 96] on link "Pain & Sleep" at bounding box center [1146, 95] width 117 height 38
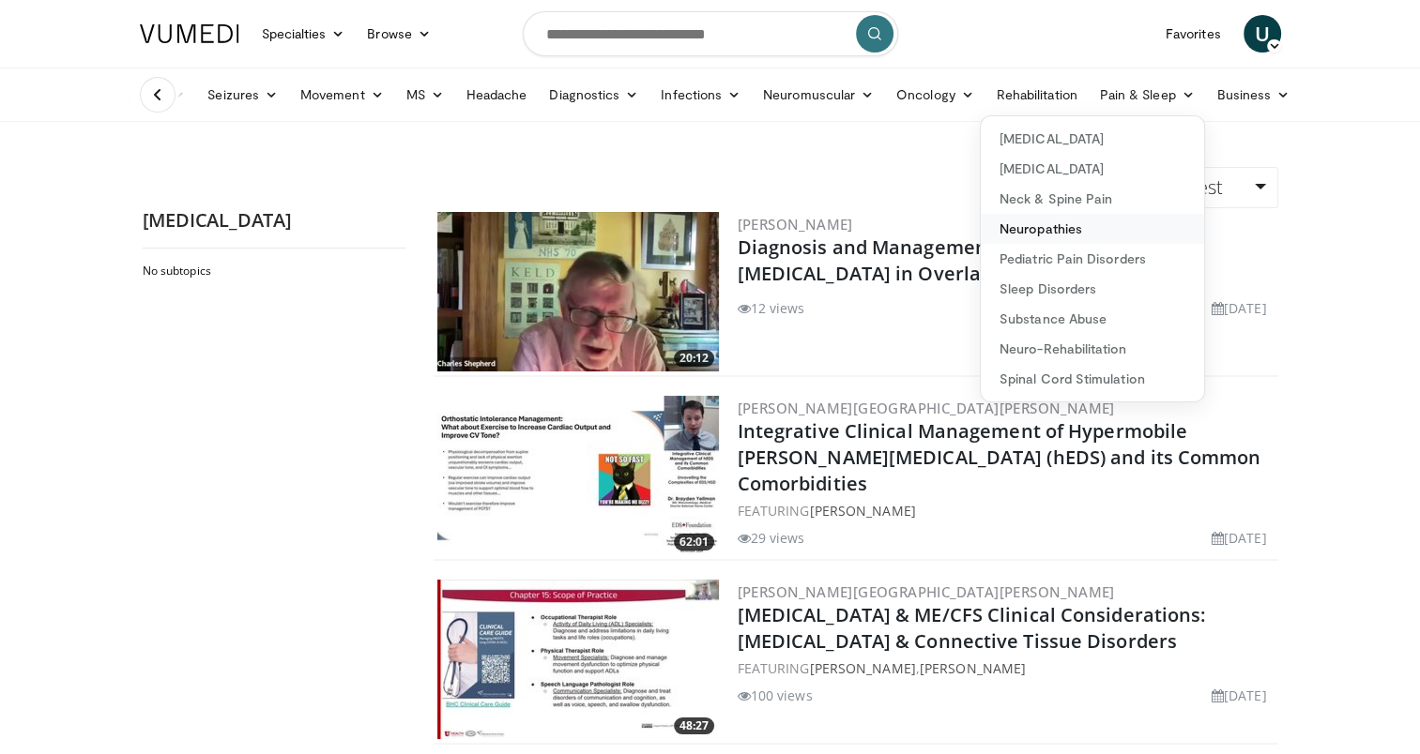
click at [1061, 229] on link "Neuropathies" at bounding box center [1092, 229] width 223 height 30
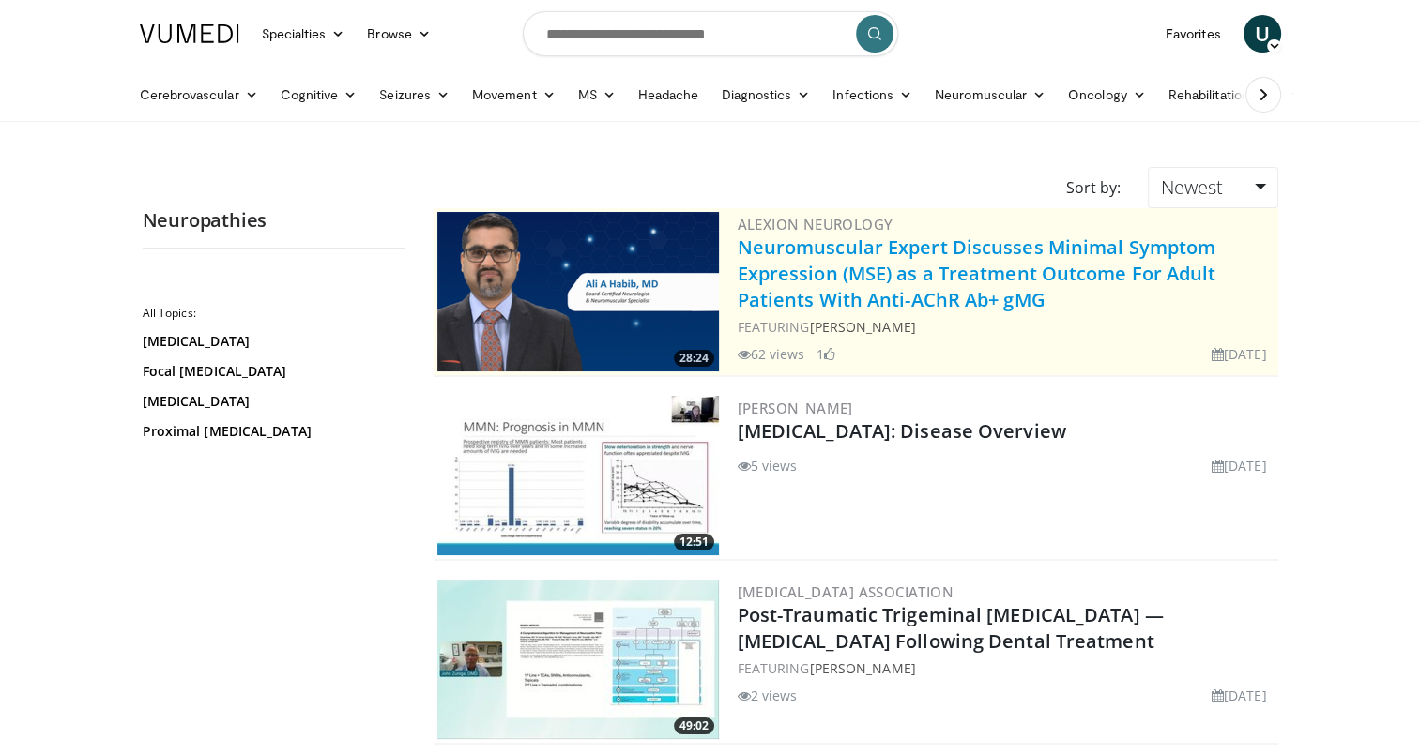
click at [953, 301] on link "Neuromuscular Expert Discusses Minimal Symptom Expression (MSE) as a Treatment …" at bounding box center [976, 274] width 479 height 78
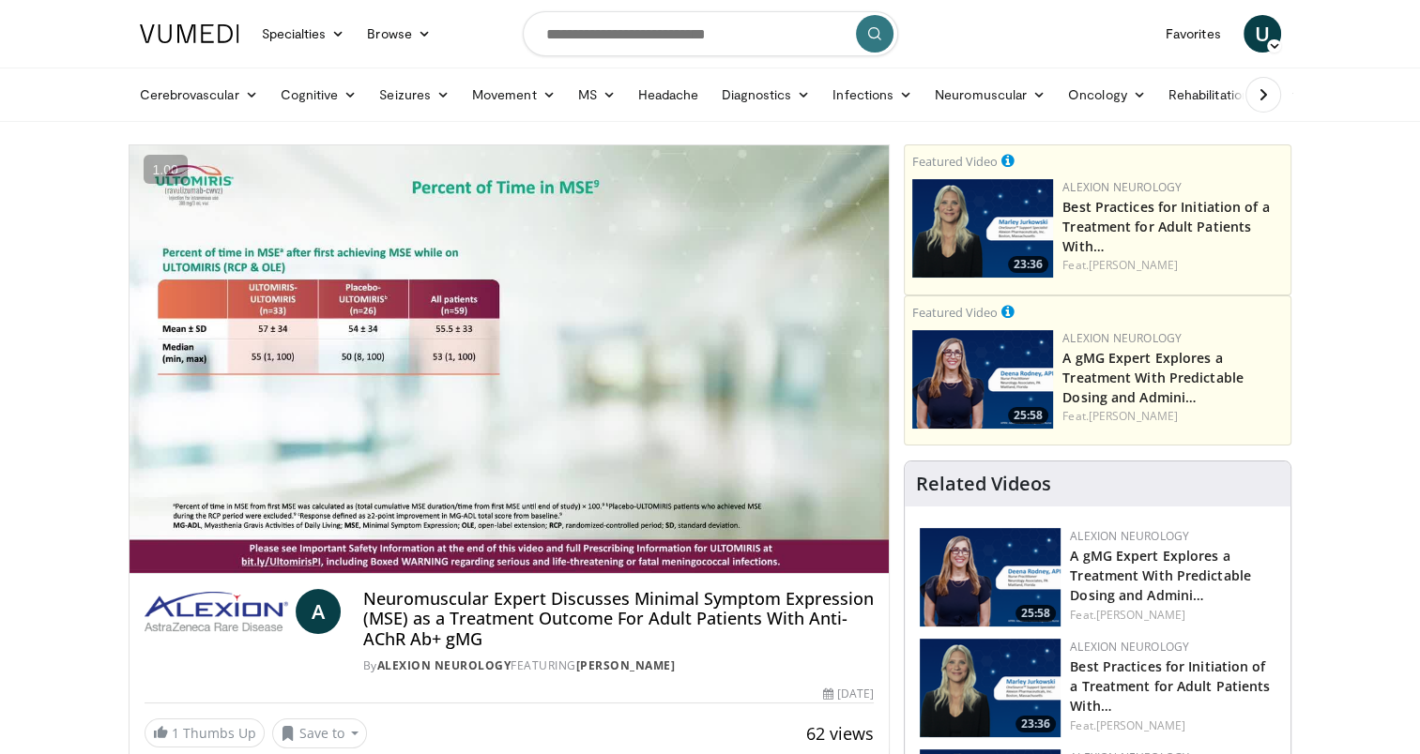
click at [0, 296] on html "Specialties Adult & Family Medicine Allergy, [MEDICAL_DATA], Immunology Anesthe…" at bounding box center [710, 377] width 1420 height 754
